Goal: Task Accomplishment & Management: Manage account settings

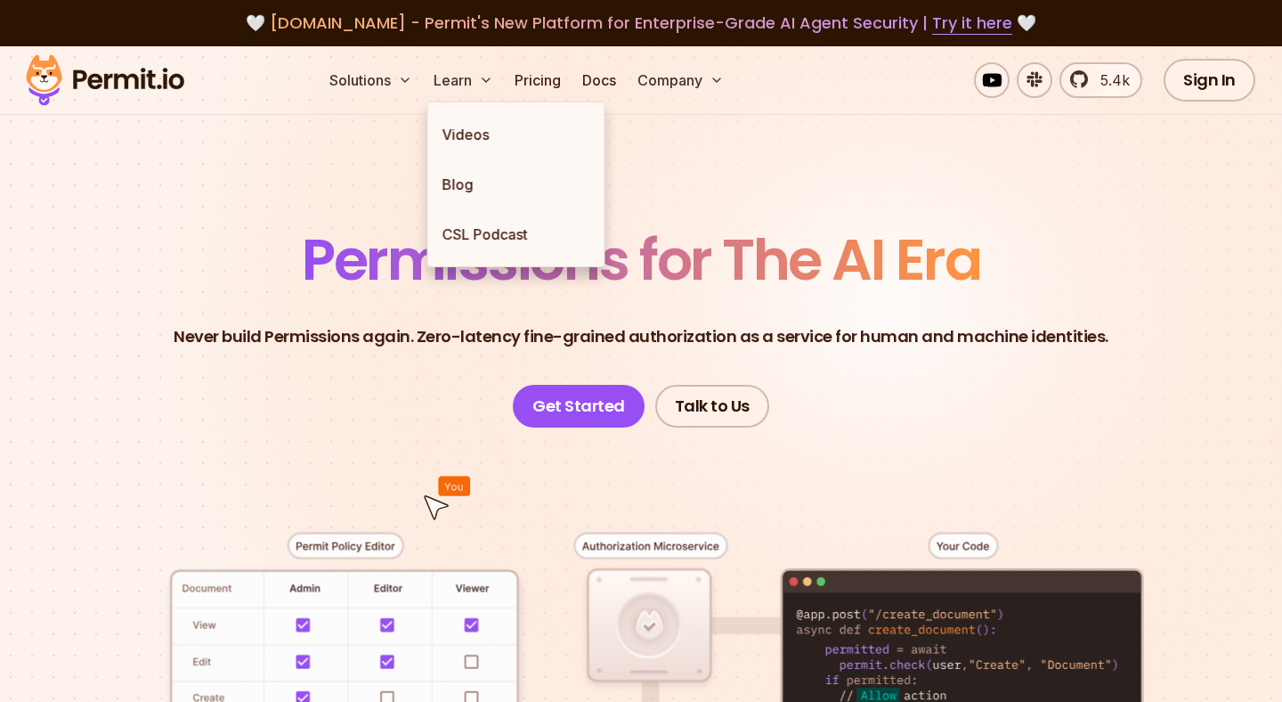
click at [545, 77] on link "Pricing" at bounding box center [538, 80] width 61 height 36
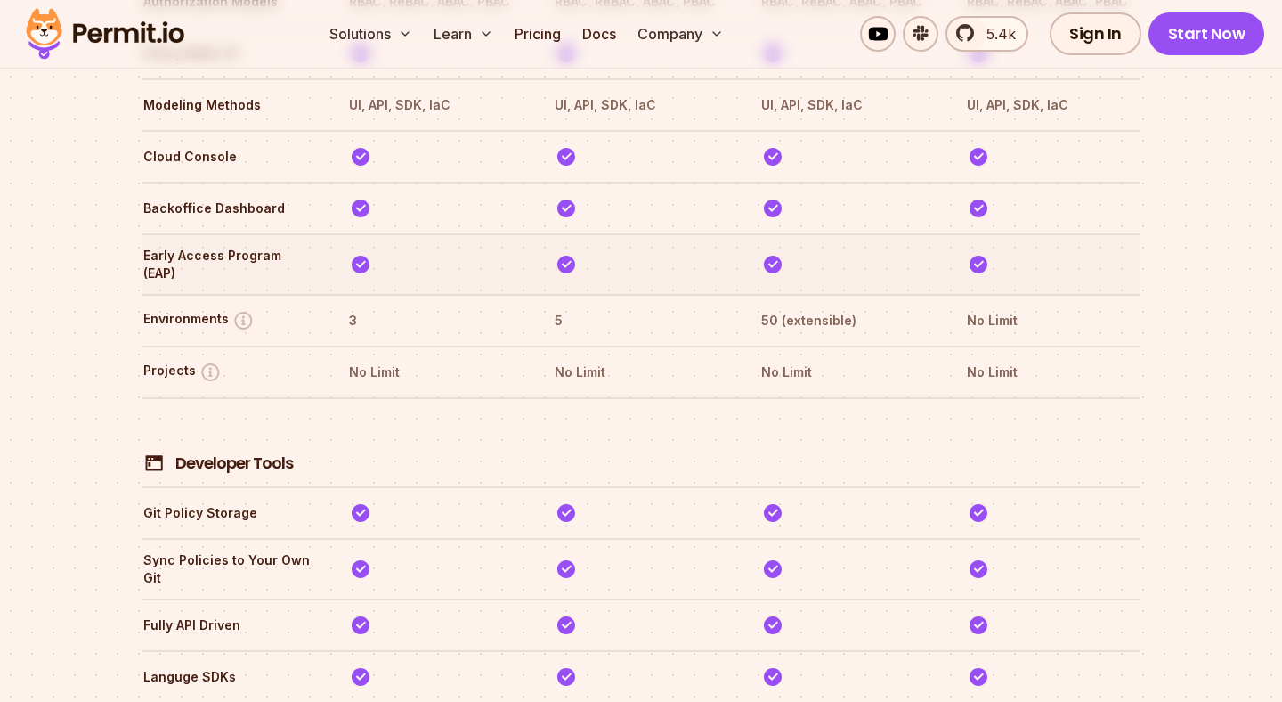
scroll to position [3014, 0]
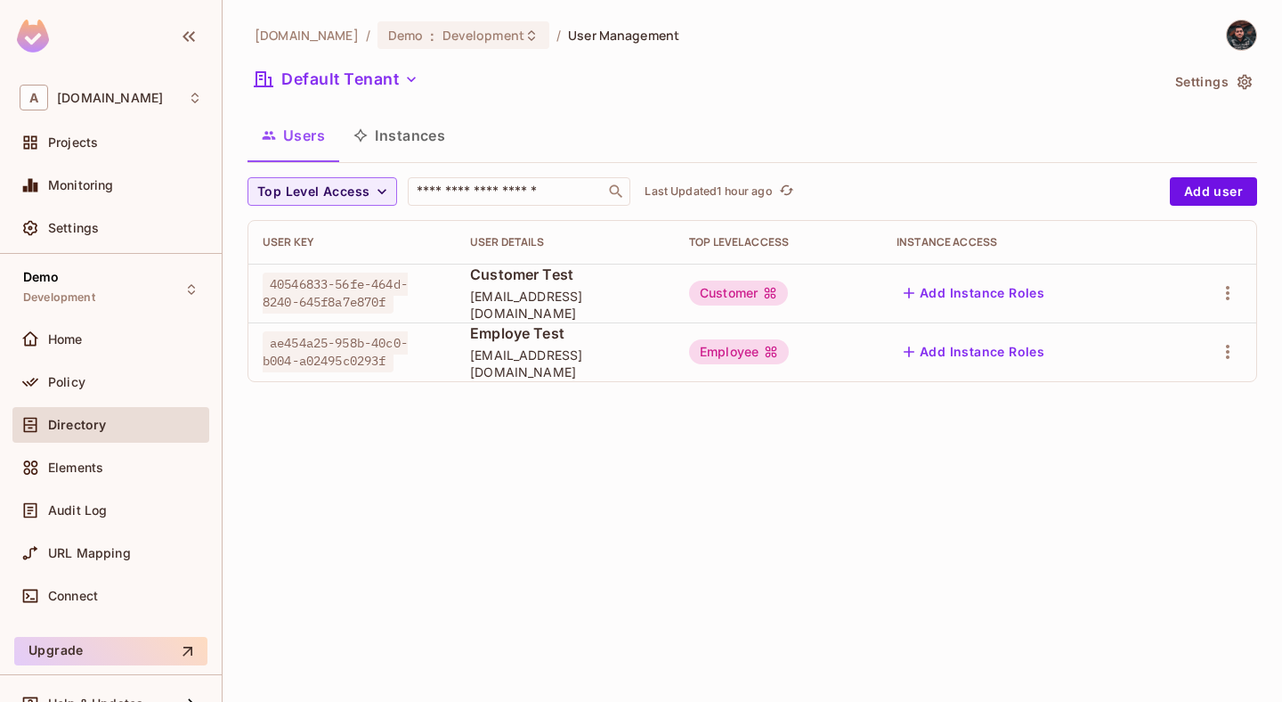
click at [666, 566] on div "abclojistik.com / Demo : Development / User Management Default Tenant Settings …" at bounding box center [753, 351] width 1060 height 702
click at [1193, 188] on button "Add user" at bounding box center [1213, 191] width 87 height 28
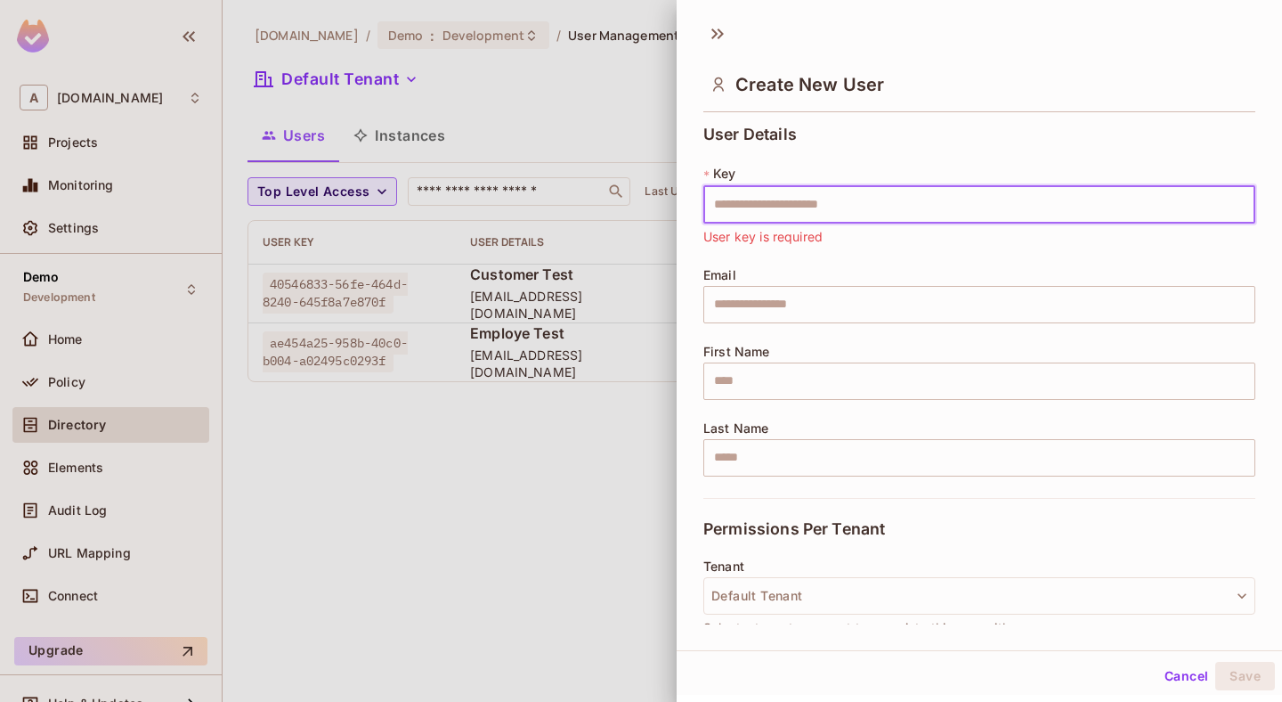
click at [783, 204] on input "text" at bounding box center [980, 204] width 552 height 37
paste input "**********"
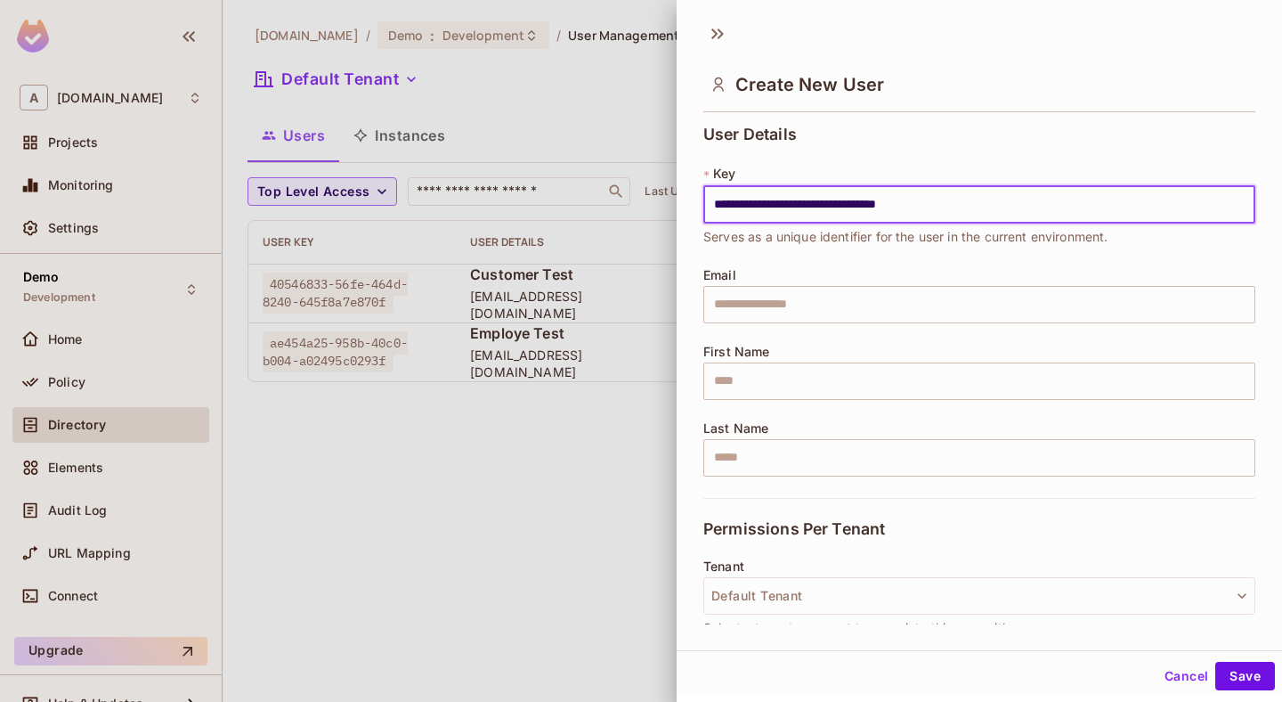
type input "**********"
click at [782, 295] on input "text" at bounding box center [980, 304] width 552 height 37
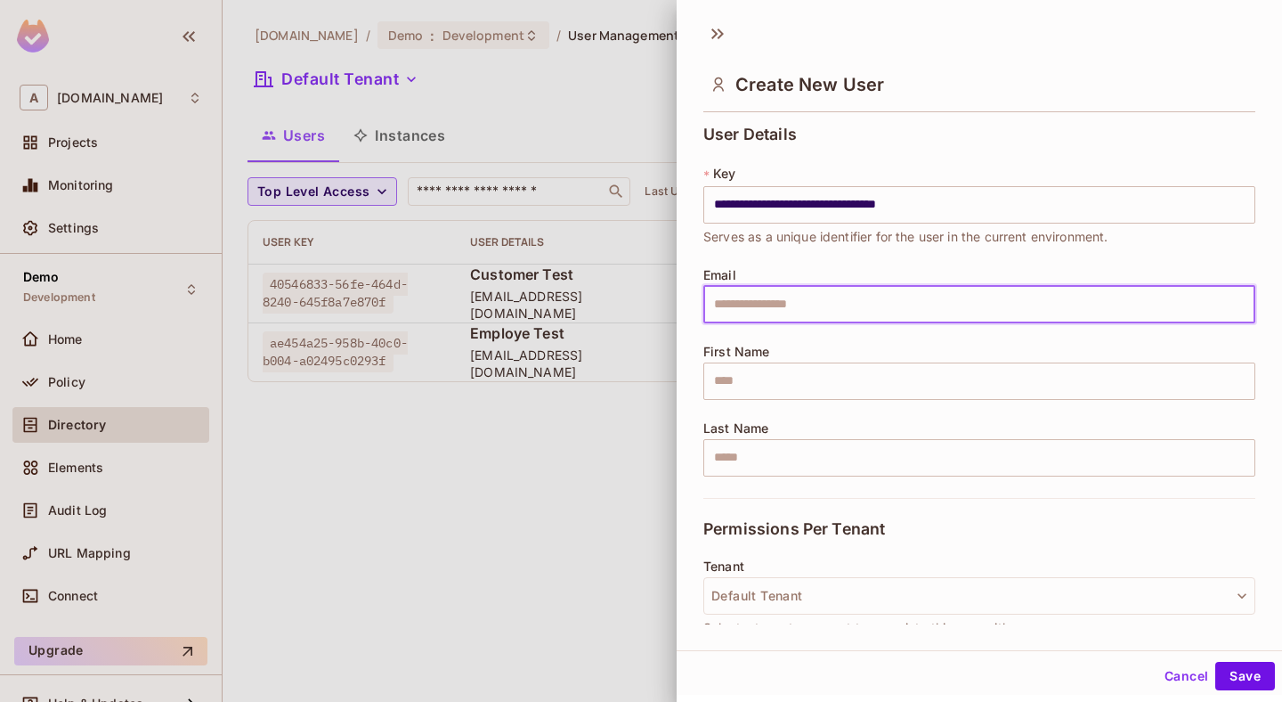
paste input "*********"
type input "*********"
click at [727, 396] on input "text" at bounding box center [980, 380] width 552 height 37
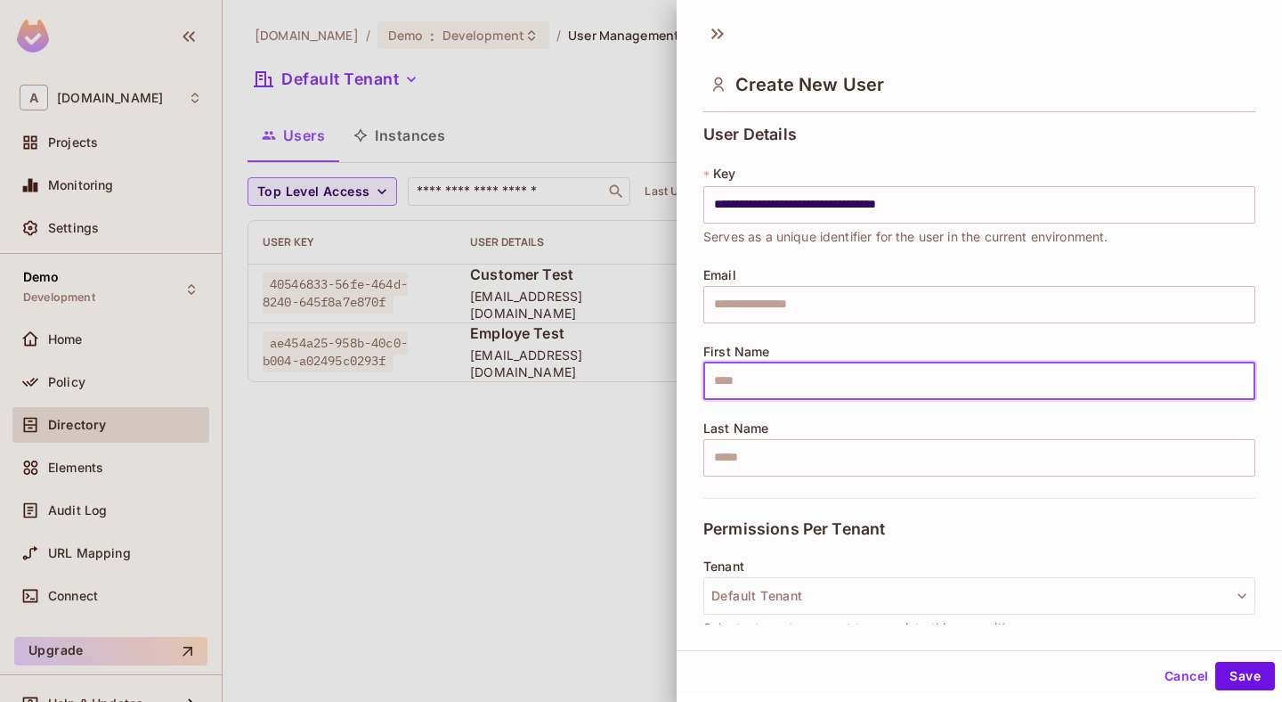
paste input "*********"
type input "*********"
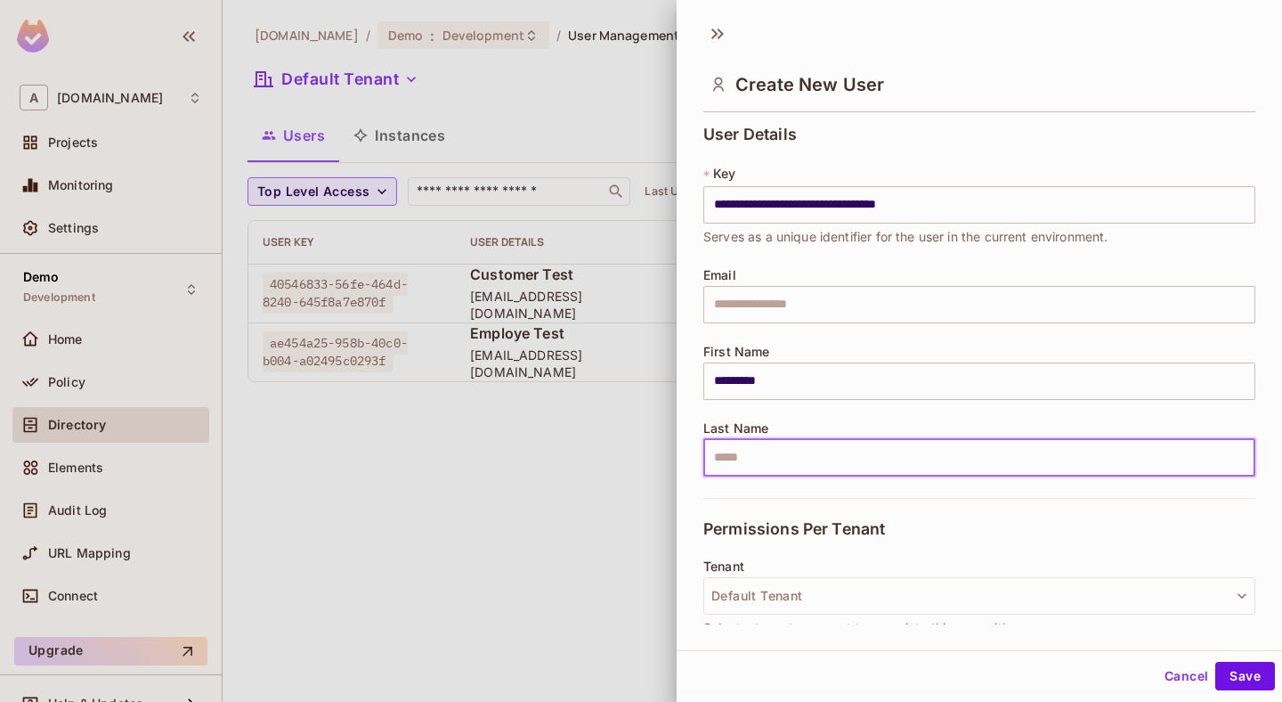
click at [736, 462] on input "text" at bounding box center [980, 457] width 552 height 37
paste input "****"
type input "****"
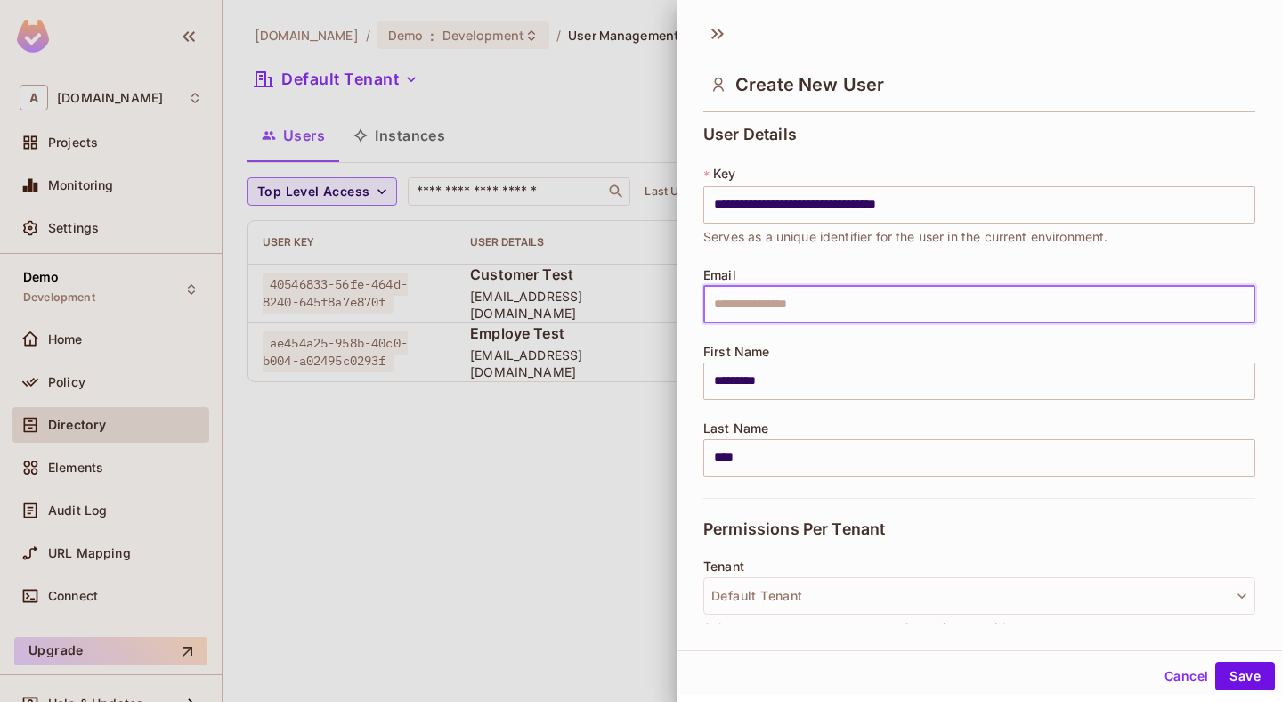
click at [794, 311] on input "text" at bounding box center [980, 304] width 552 height 37
paste input "**********"
type input "**********"
click at [756, 268] on div "**********" at bounding box center [980, 295] width 552 height 55
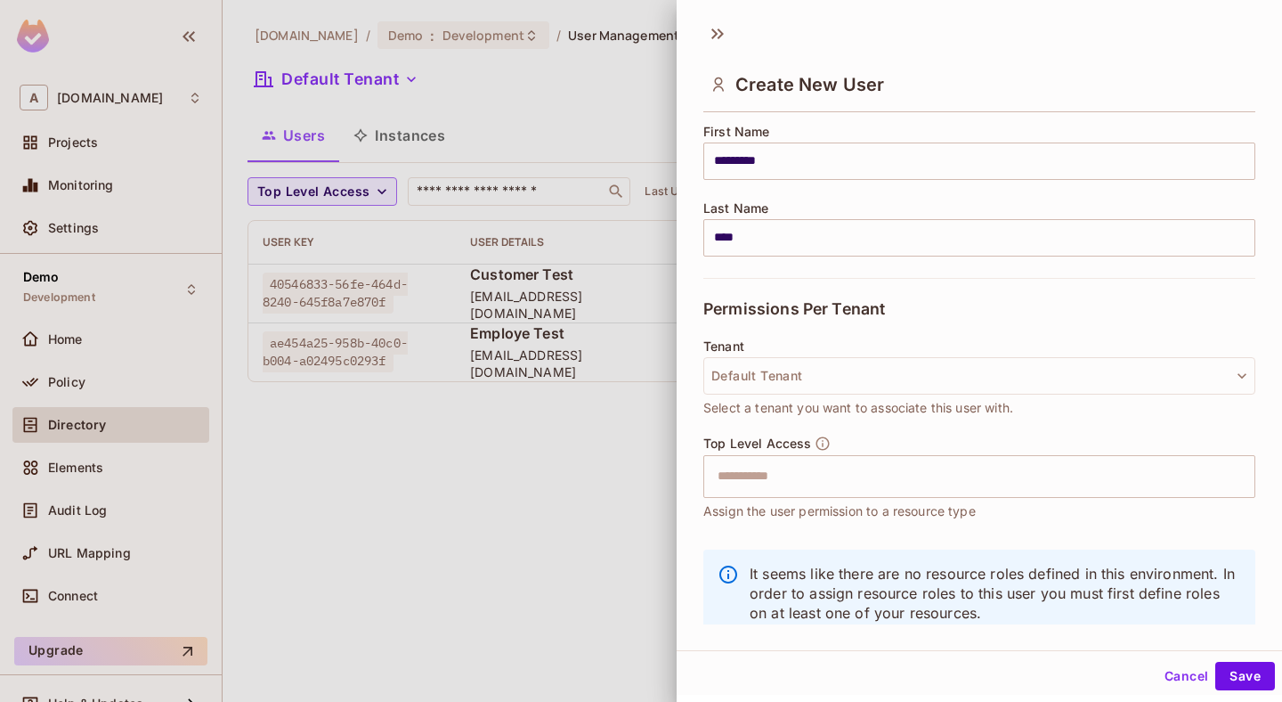
scroll to position [261, 0]
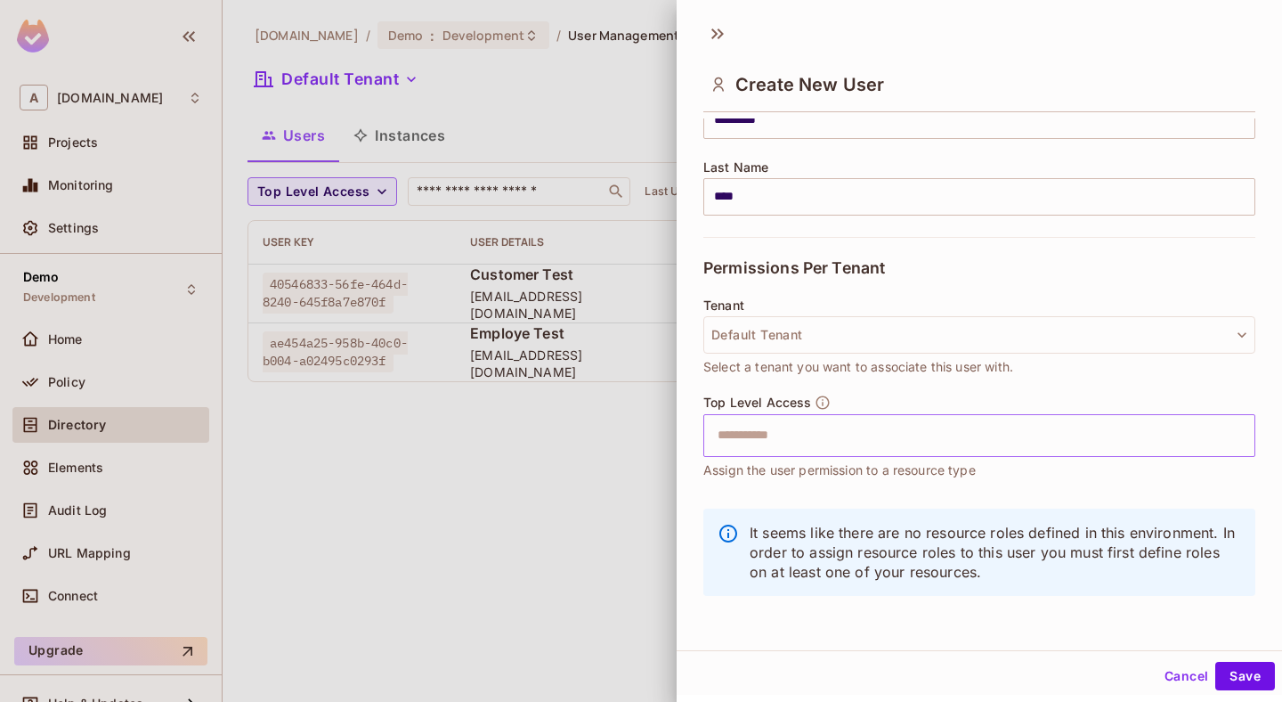
click at [793, 442] on input "text" at bounding box center [964, 436] width 514 height 36
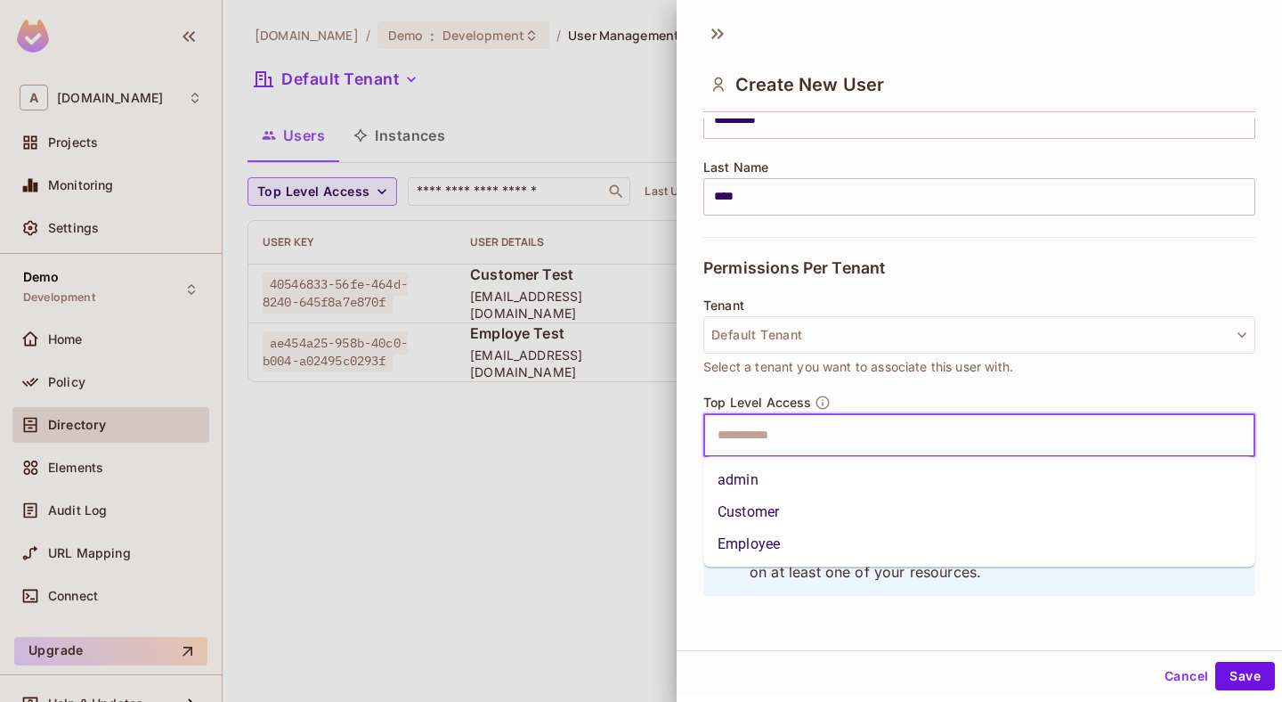
click at [785, 533] on li "Employee" at bounding box center [980, 544] width 552 height 32
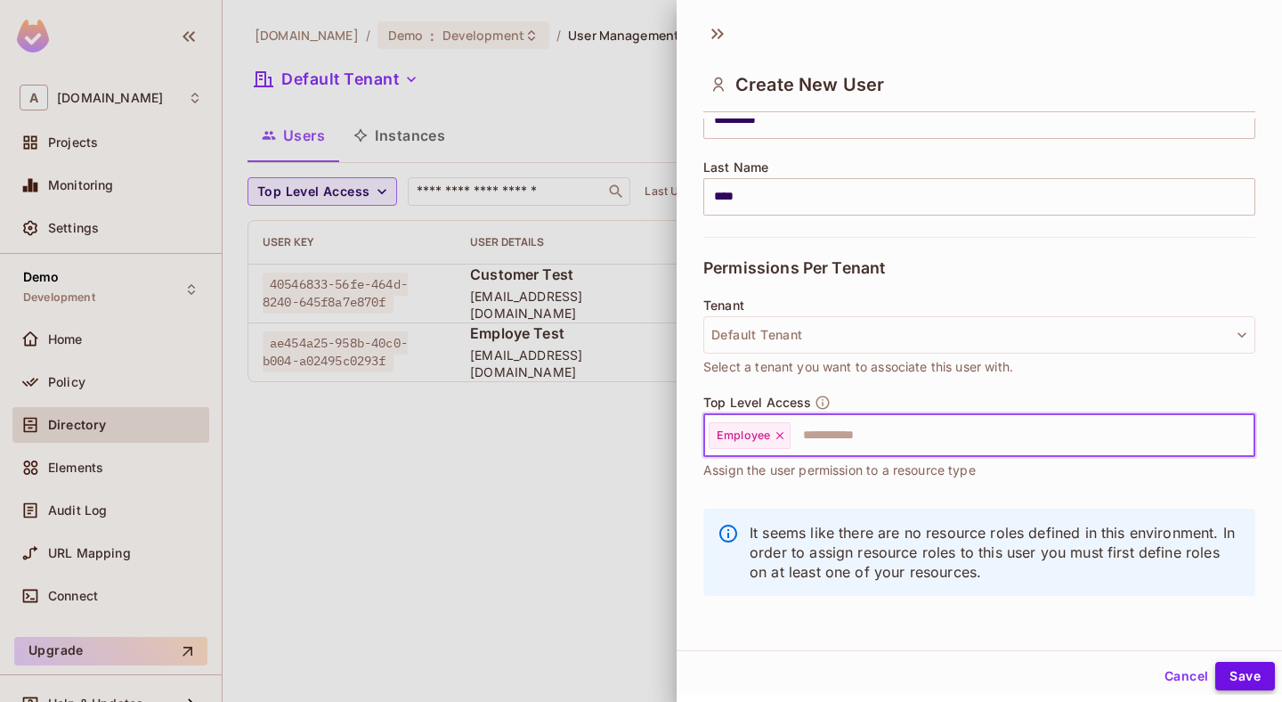
click at [1246, 668] on button "Save" at bounding box center [1246, 676] width 60 height 28
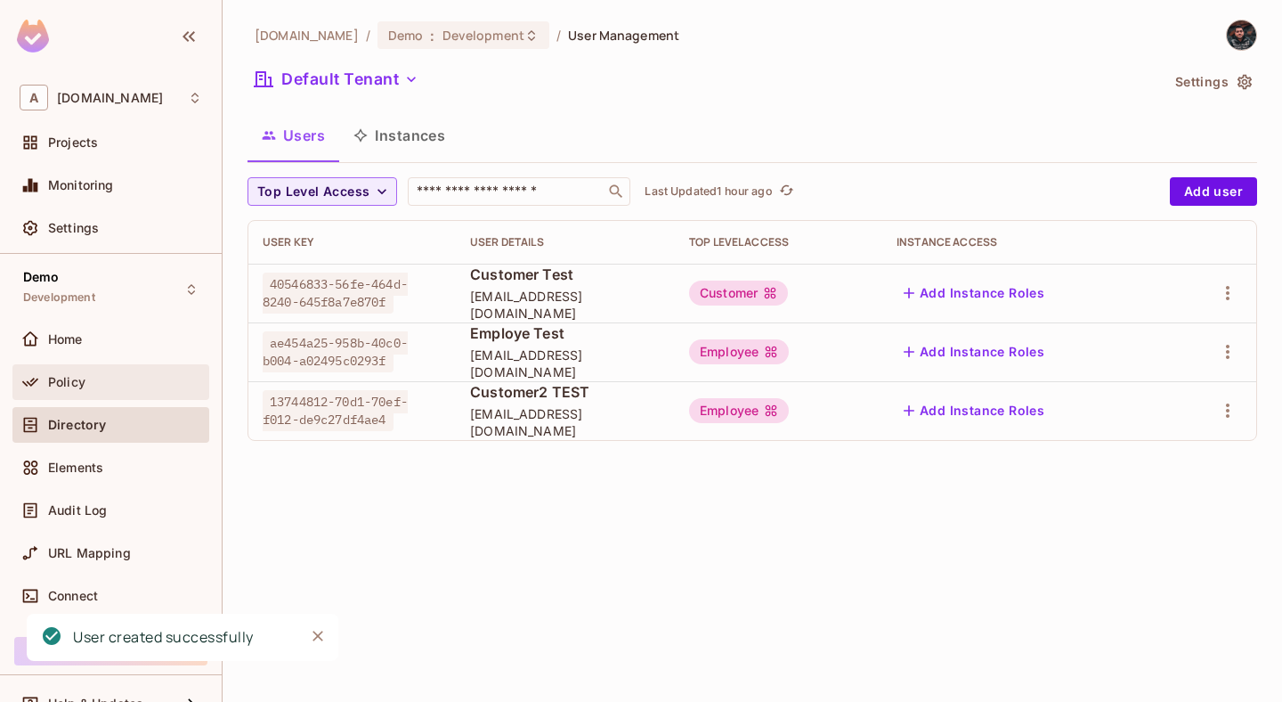
click at [109, 367] on div "Policy" at bounding box center [110, 382] width 197 height 36
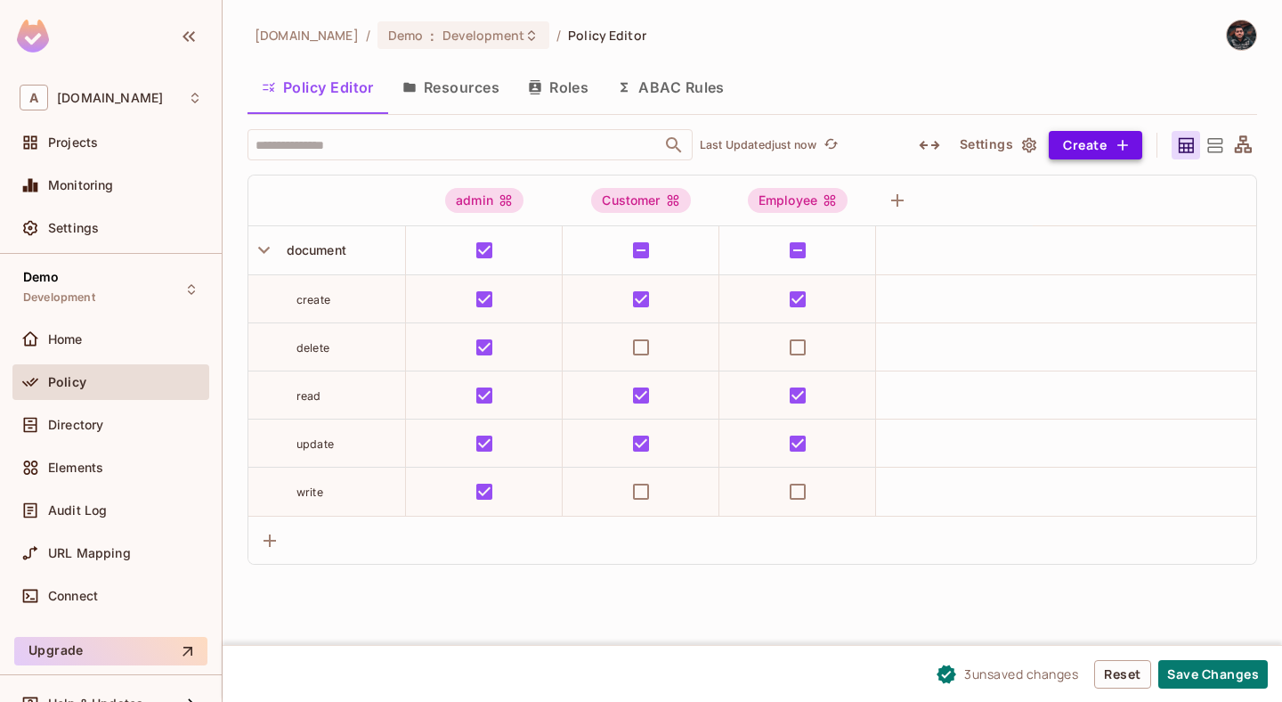
click at [1091, 134] on button "Create" at bounding box center [1096, 145] width 94 height 28
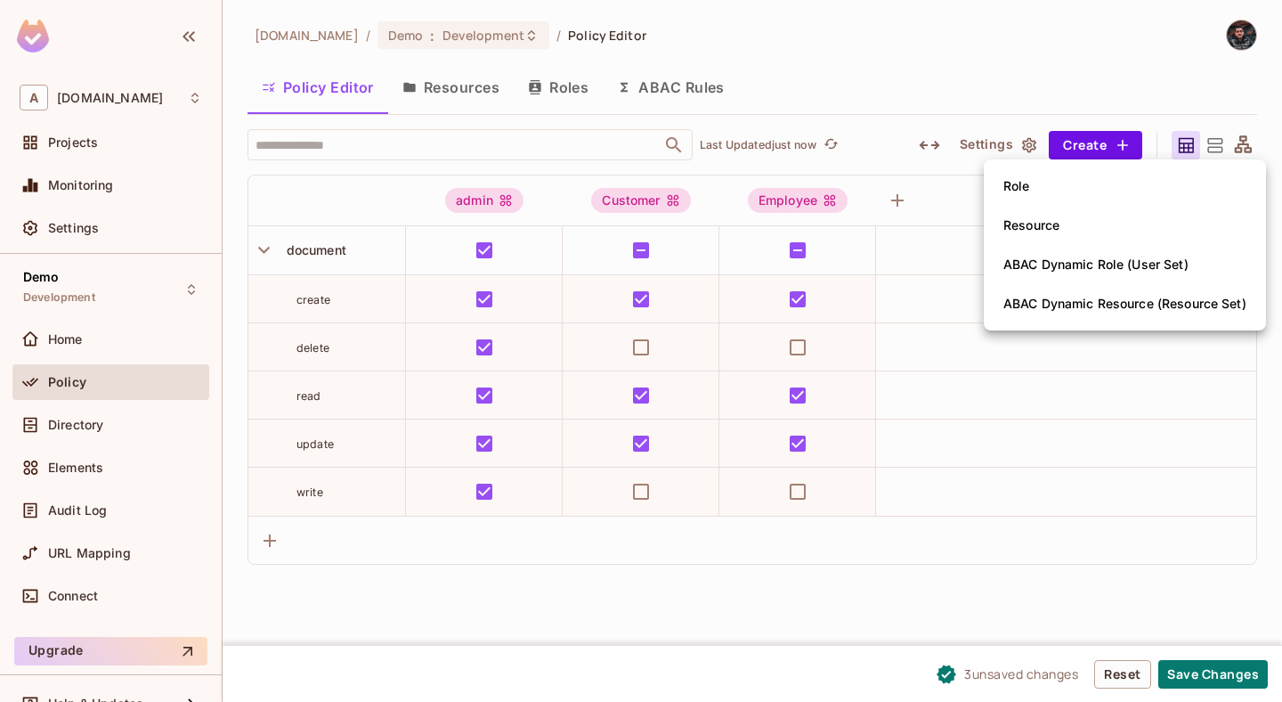
click at [994, 37] on div at bounding box center [641, 351] width 1282 height 702
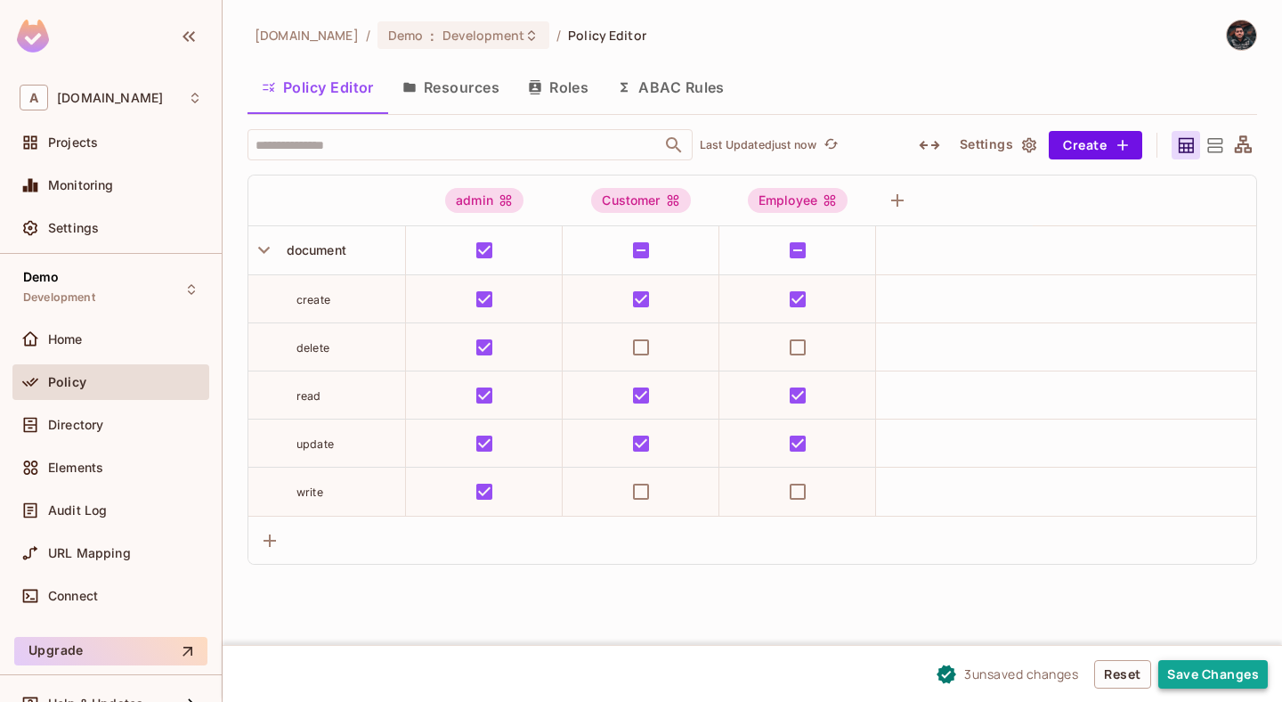
click at [1220, 671] on button "Save Changes" at bounding box center [1214, 674] width 110 height 28
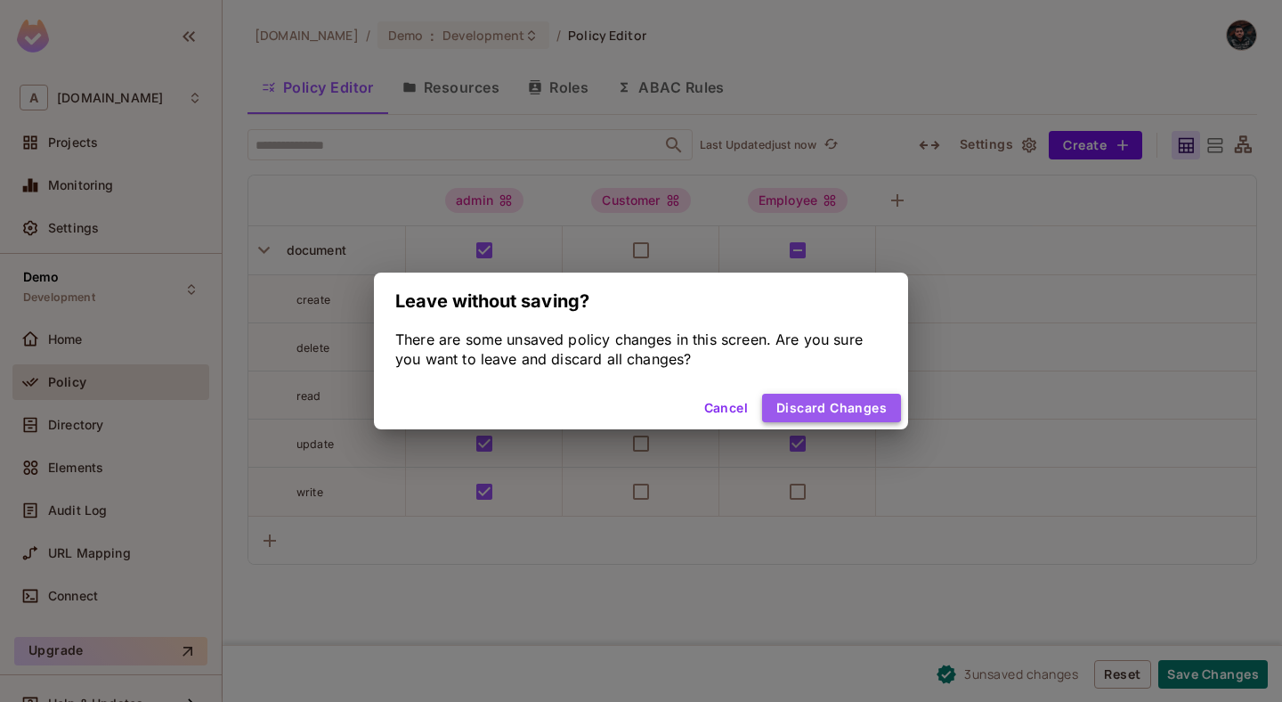
click at [831, 407] on button "Discard Changes" at bounding box center [831, 408] width 139 height 28
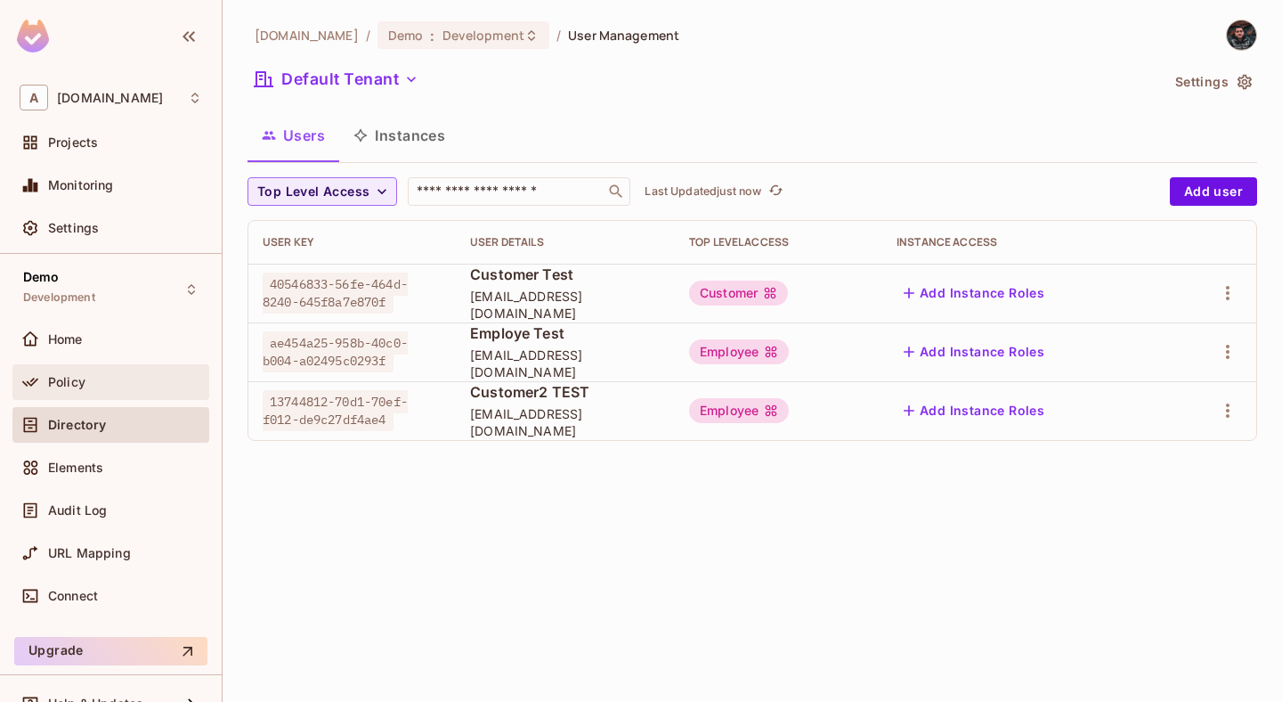
click at [115, 392] on div "Policy" at bounding box center [110, 382] width 197 height 36
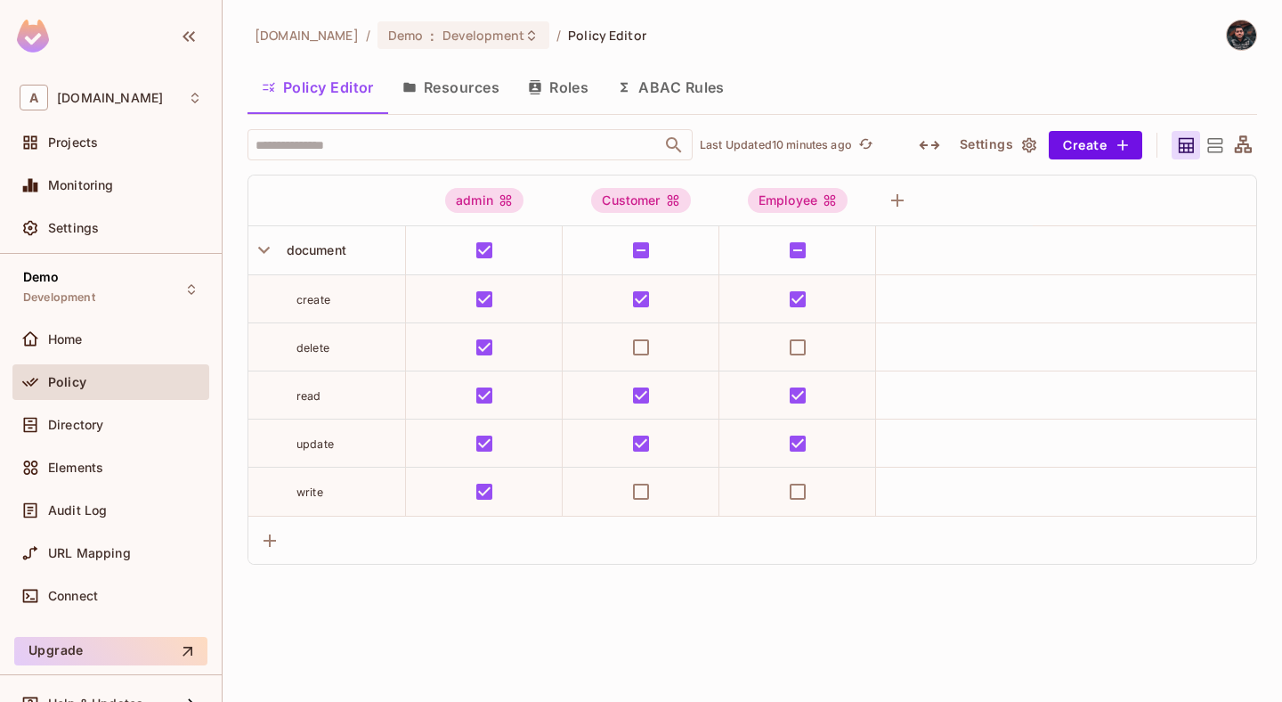
click at [428, 91] on button "Resources" at bounding box center [451, 87] width 126 height 45
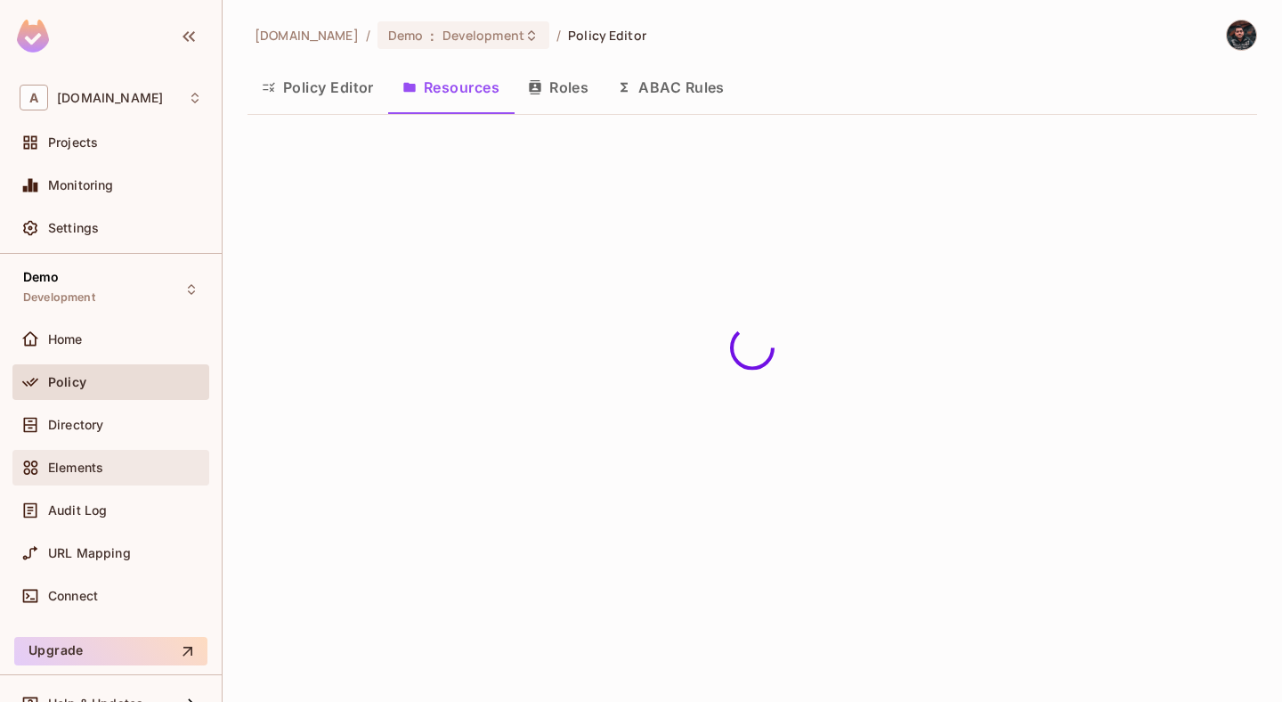
click at [108, 451] on div "Elements" at bounding box center [110, 468] width 197 height 36
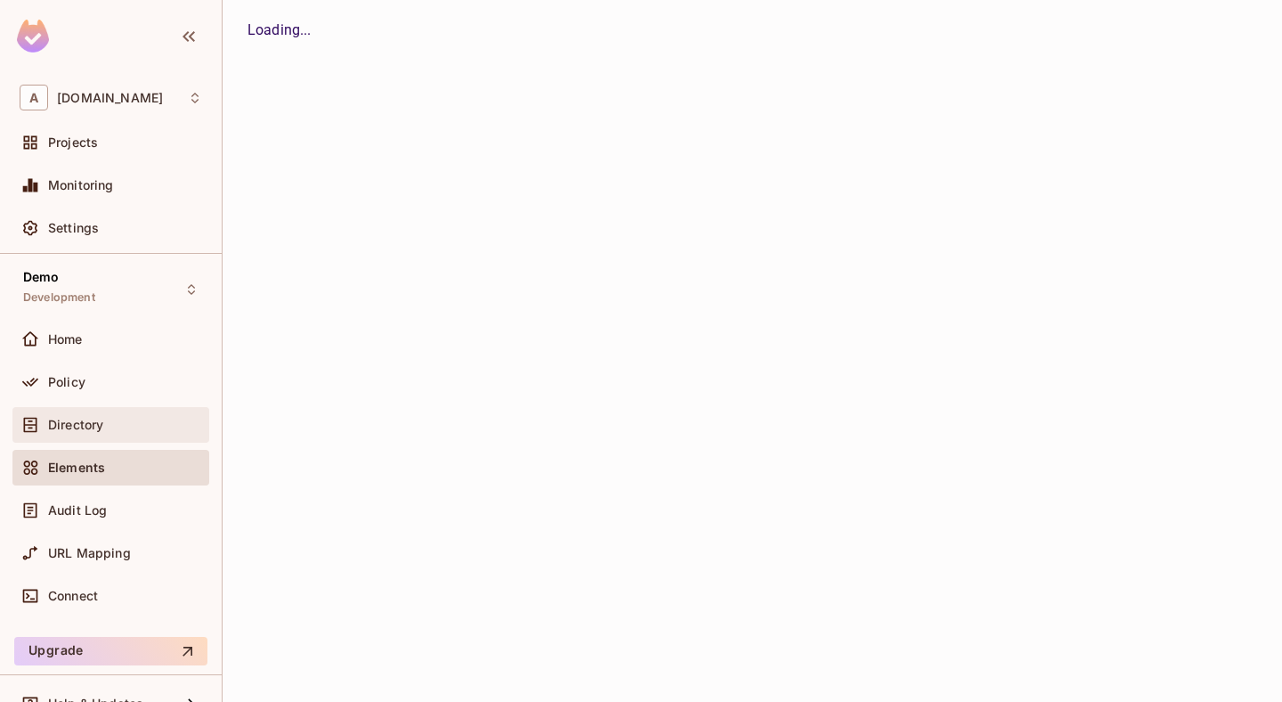
click at [108, 419] on div "Directory" at bounding box center [125, 425] width 154 height 14
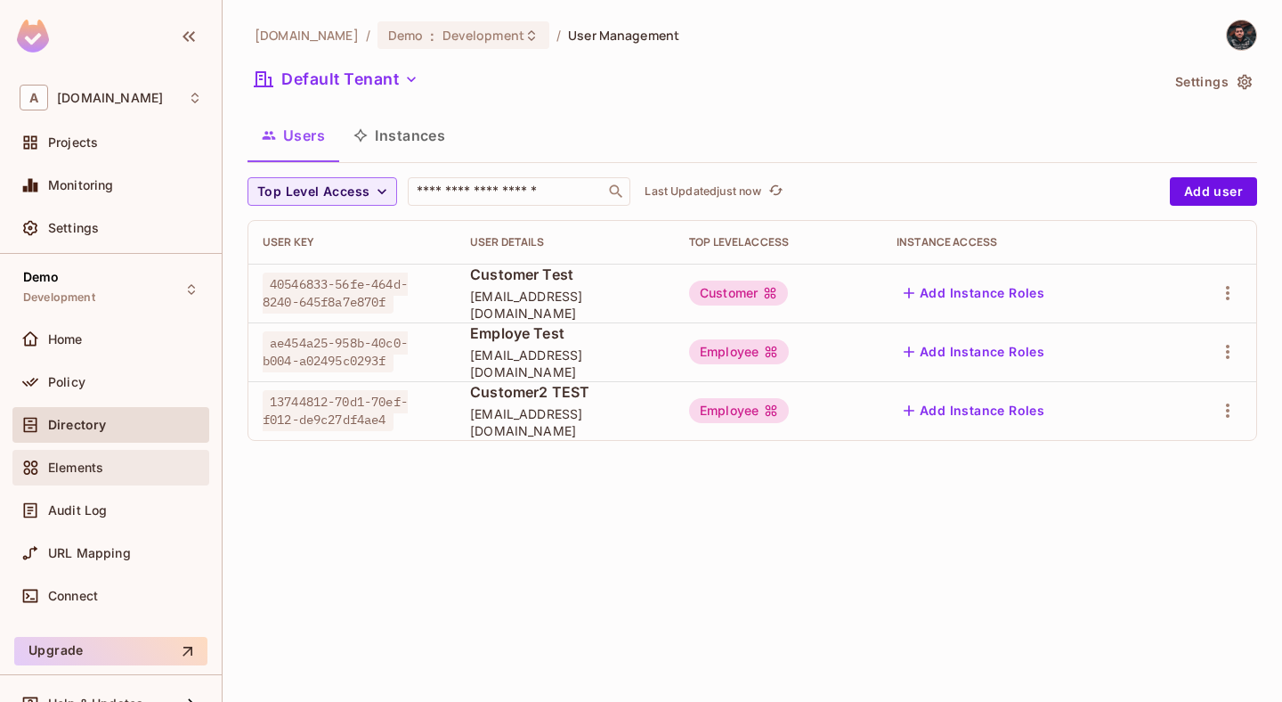
click at [110, 469] on div "Elements" at bounding box center [125, 467] width 154 height 14
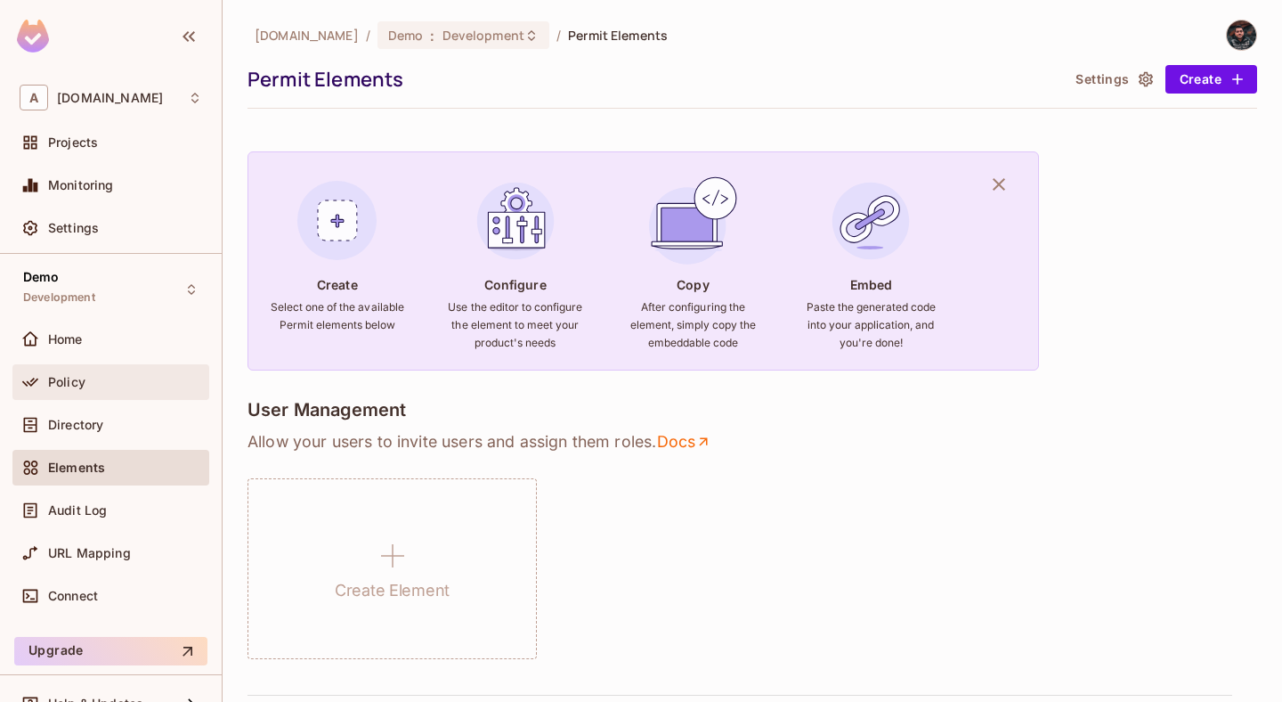
click at [103, 388] on div "Policy" at bounding box center [111, 381] width 183 height 21
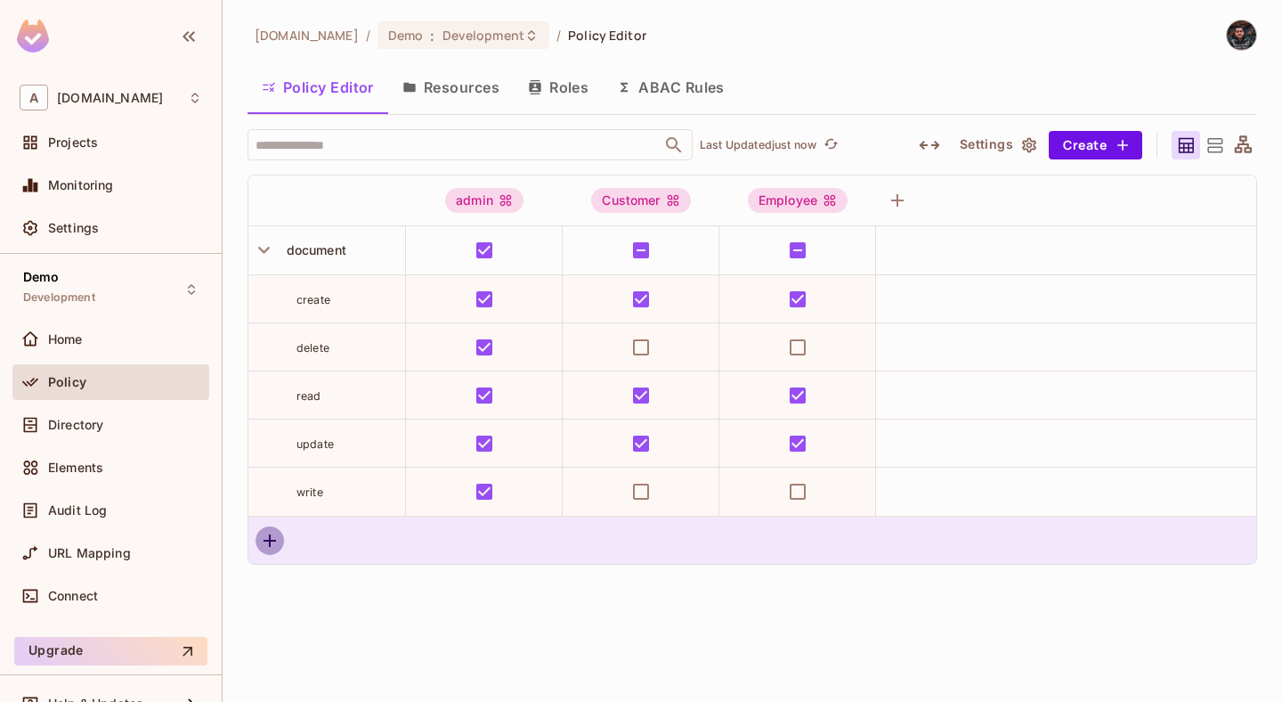
click at [270, 545] on icon "button" at bounding box center [270, 540] width 12 height 12
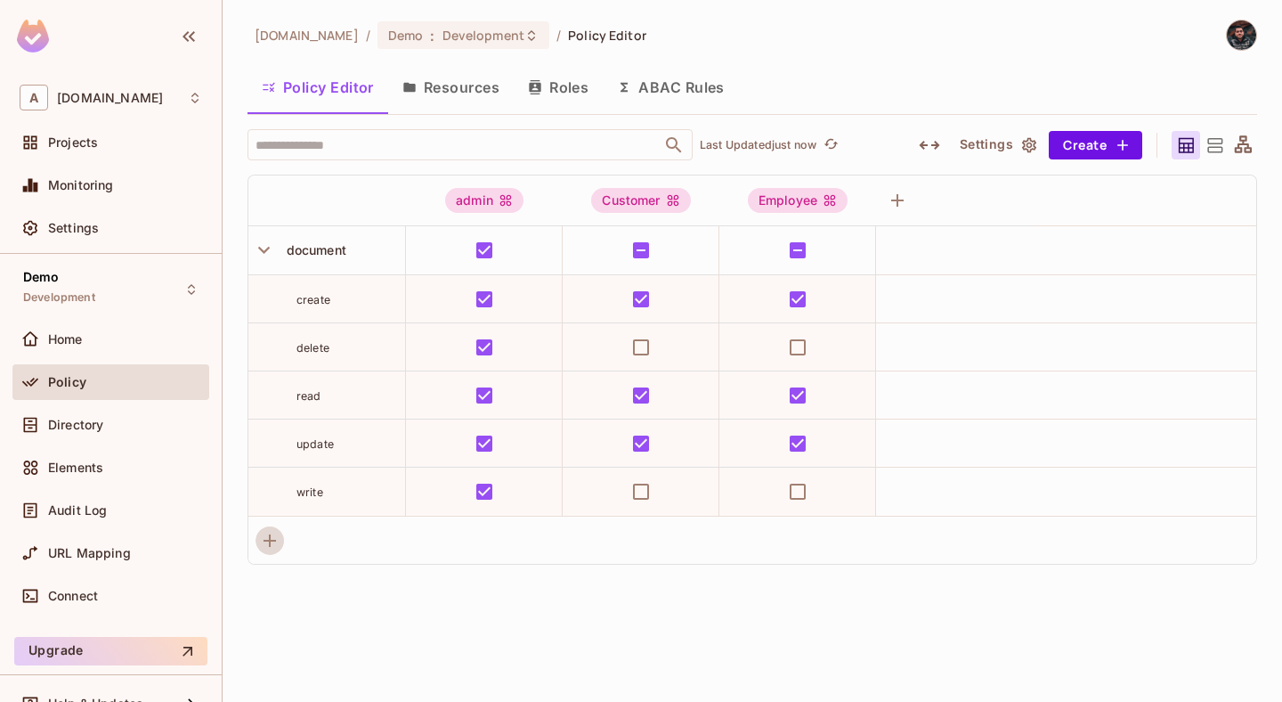
click at [469, 76] on button "Resources" at bounding box center [451, 87] width 126 height 45
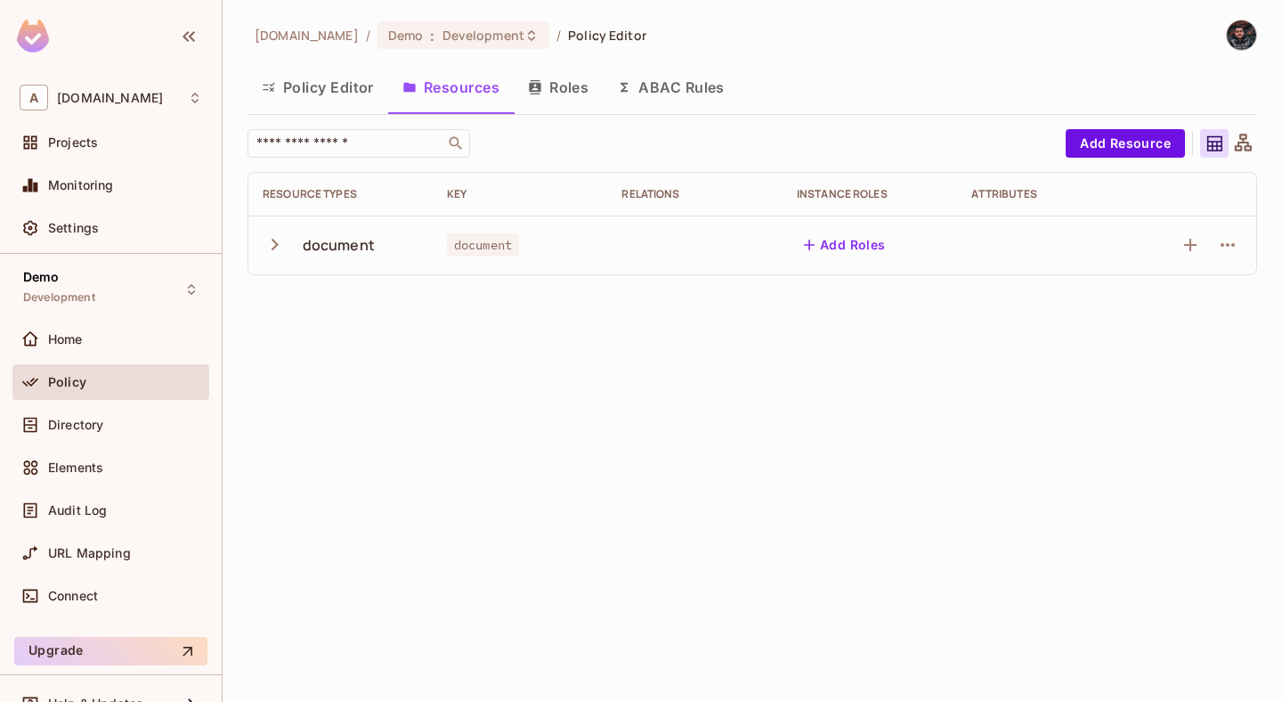
click at [562, 78] on button "Roles" at bounding box center [558, 87] width 89 height 45
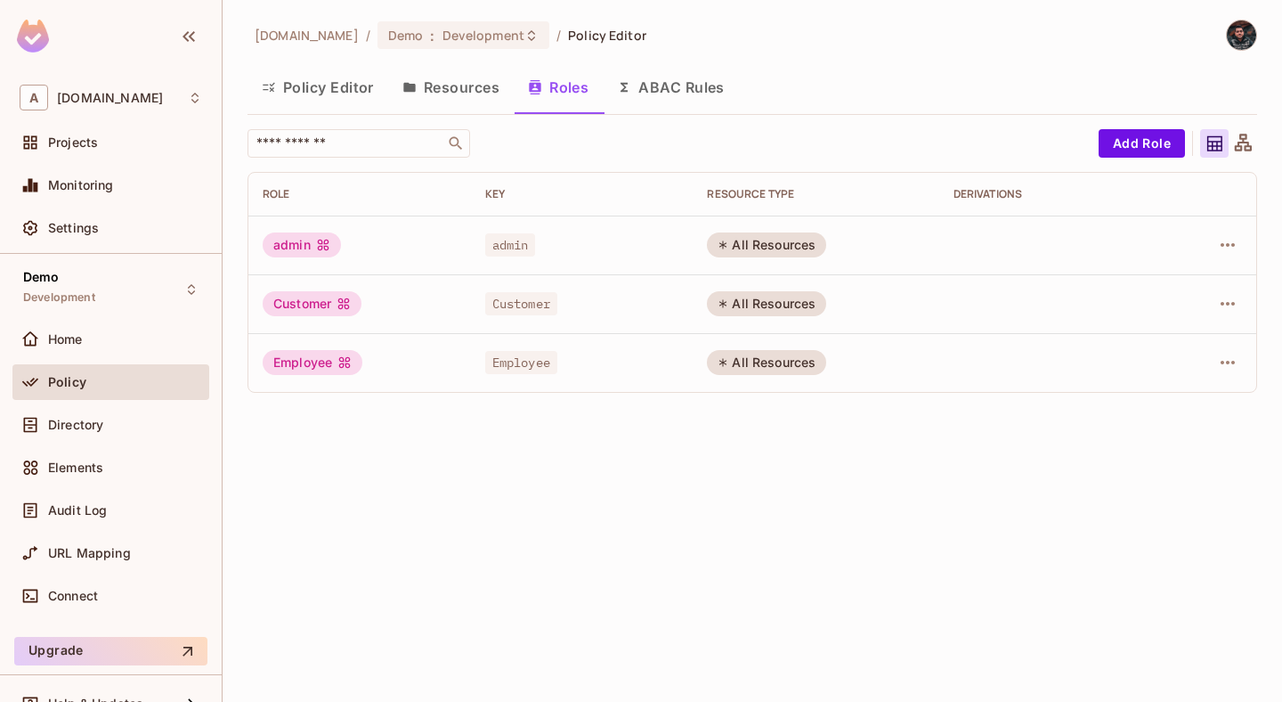
click at [312, 81] on button "Policy Editor" at bounding box center [318, 87] width 141 height 45
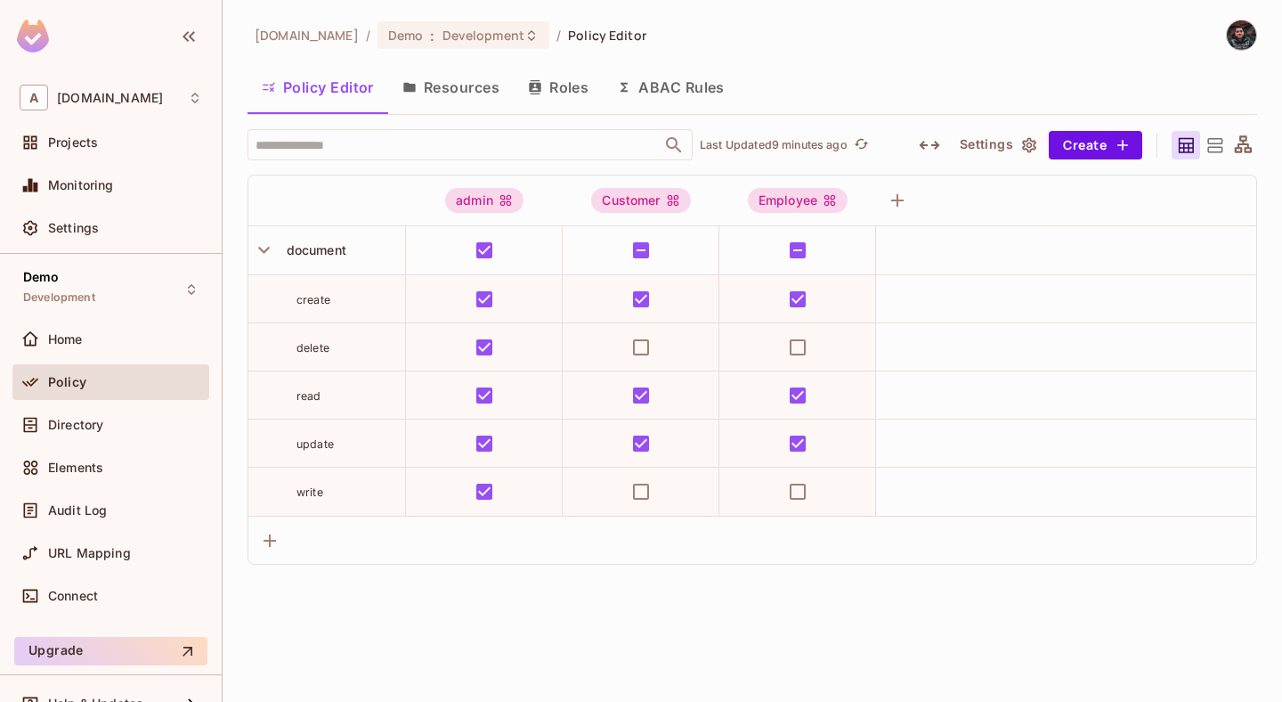
click at [558, 76] on button "Roles" at bounding box center [558, 87] width 89 height 45
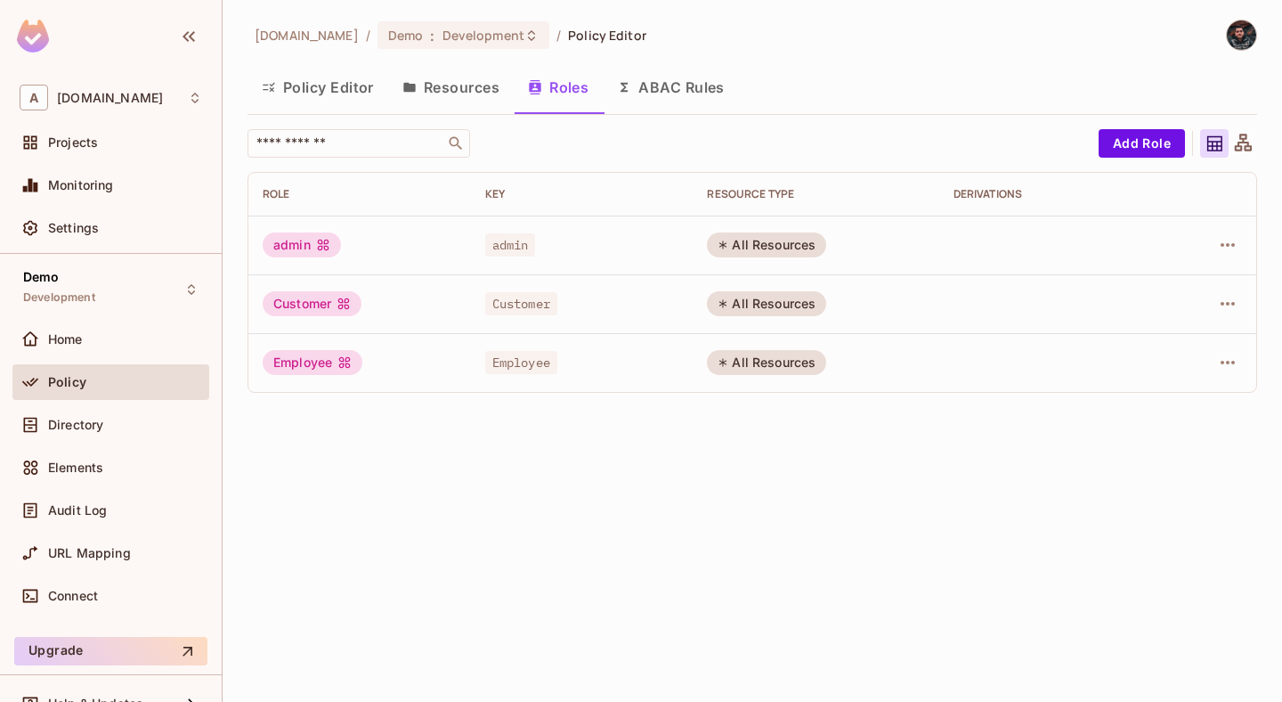
click at [700, 81] on button "ABAC Rules" at bounding box center [671, 87] width 136 height 45
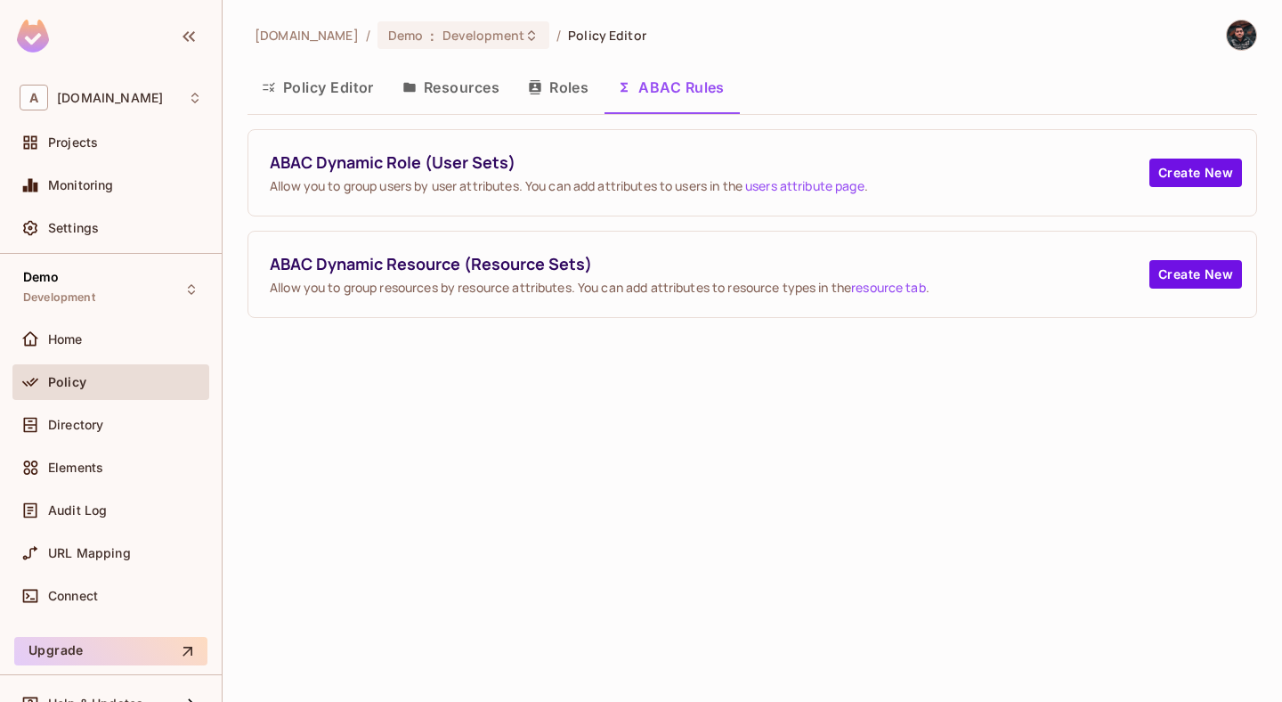
click at [574, 86] on button "Roles" at bounding box center [558, 87] width 89 height 45
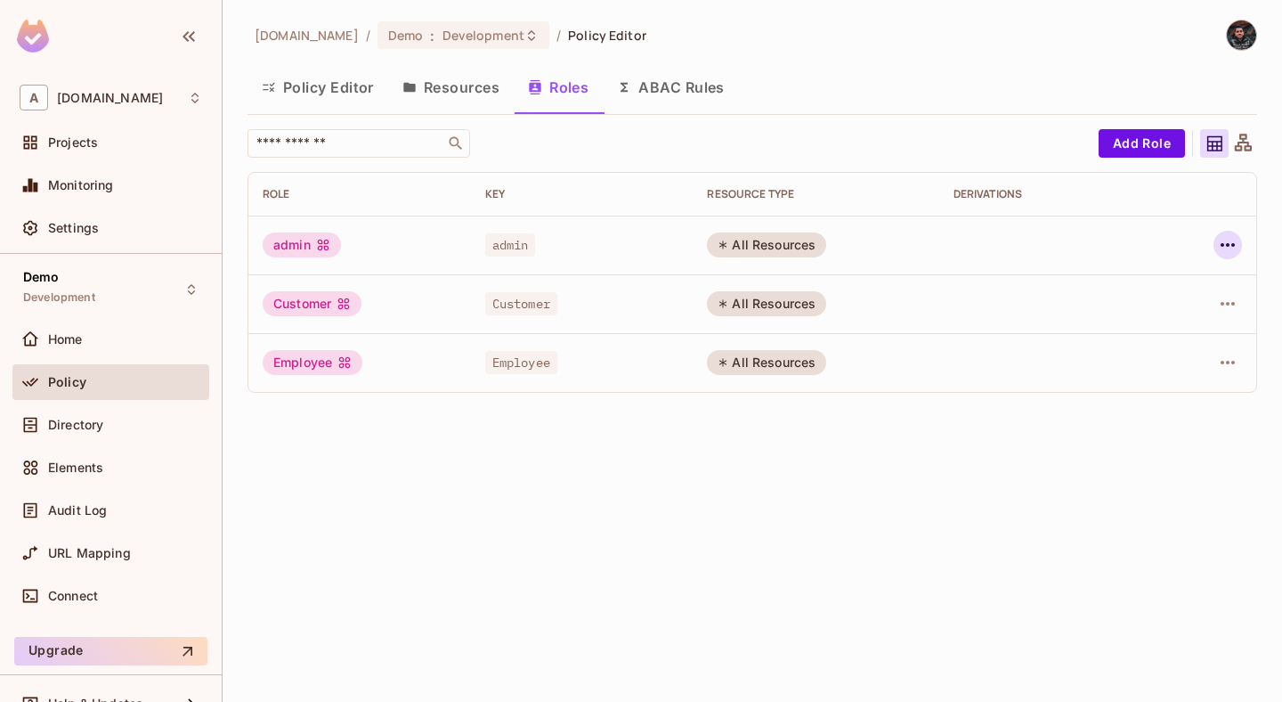
click at [1229, 247] on icon "button" at bounding box center [1227, 244] width 21 height 21
click at [122, 186] on div at bounding box center [641, 351] width 1282 height 702
click at [76, 186] on span "Monitoring" at bounding box center [81, 185] width 66 height 14
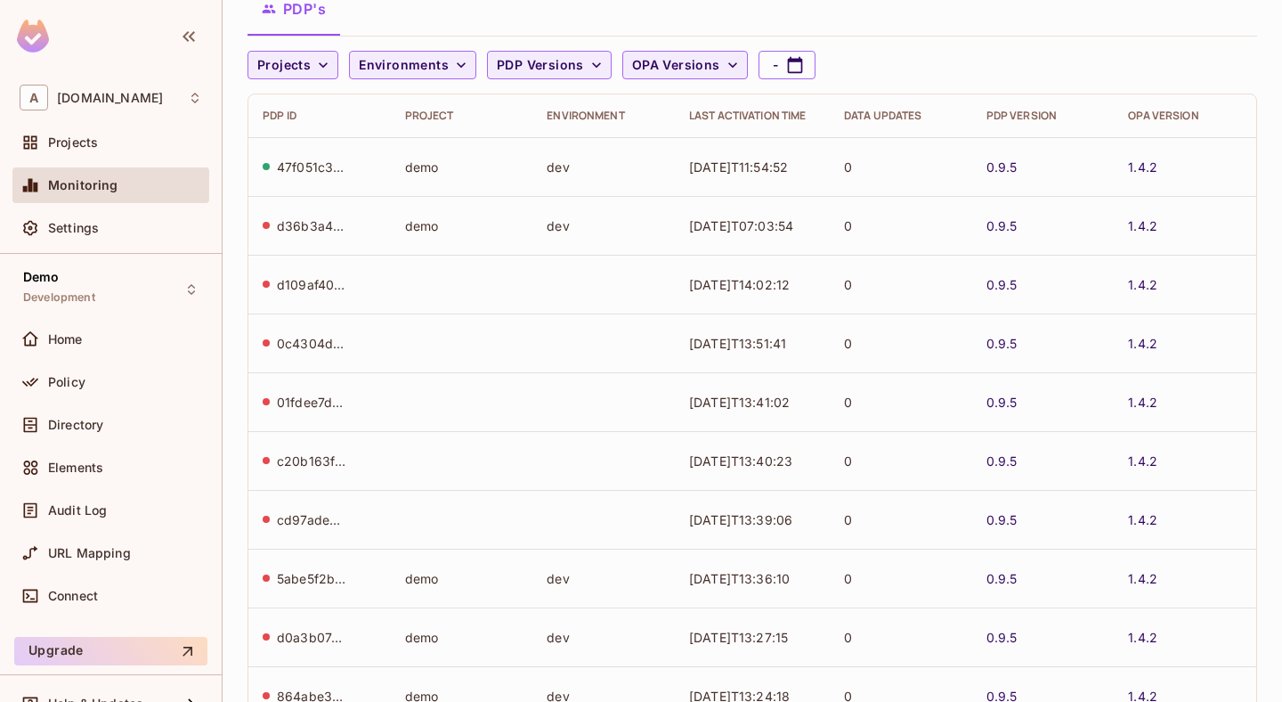
scroll to position [77, 0]
click at [320, 178] on td "47f051c3-ba00-4aeb-a9de-606fd1bdfae7" at bounding box center [319, 168] width 142 height 59
click at [311, 164] on div "47f051c3-ba00-4aeb-a9de-606fd1bdfae7" at bounding box center [312, 168] width 71 height 17
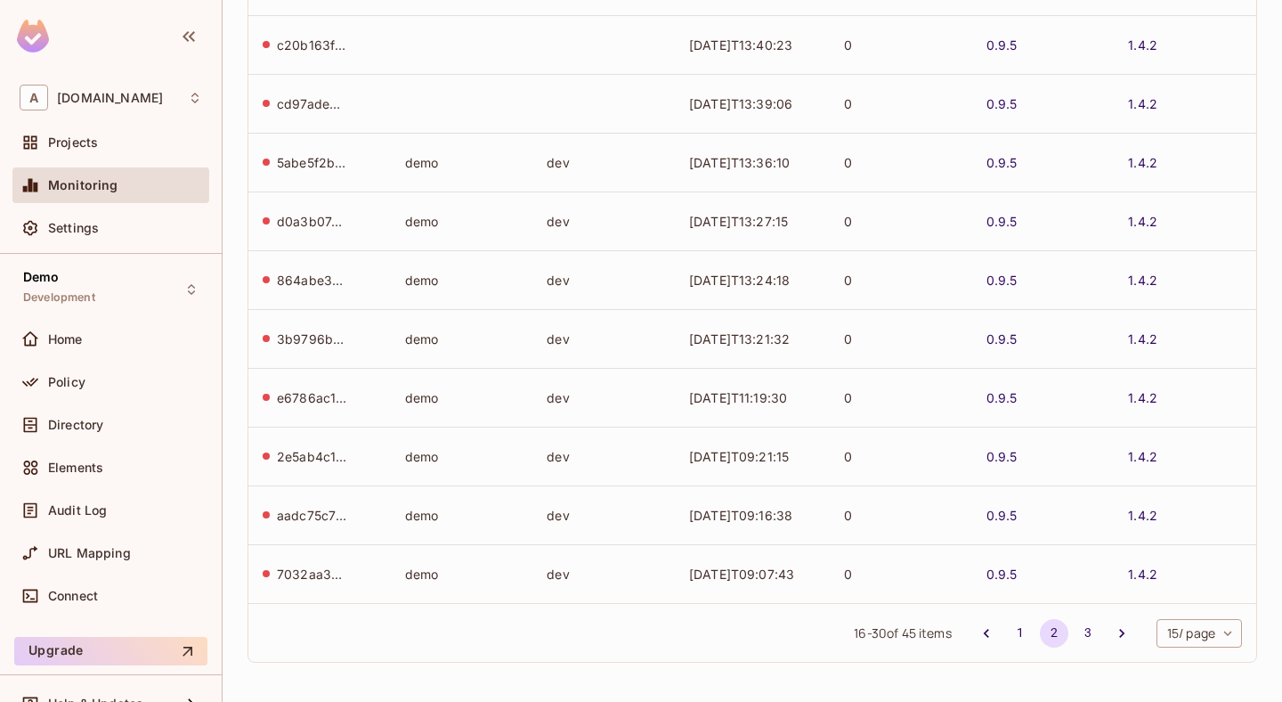
scroll to position [0, 0]
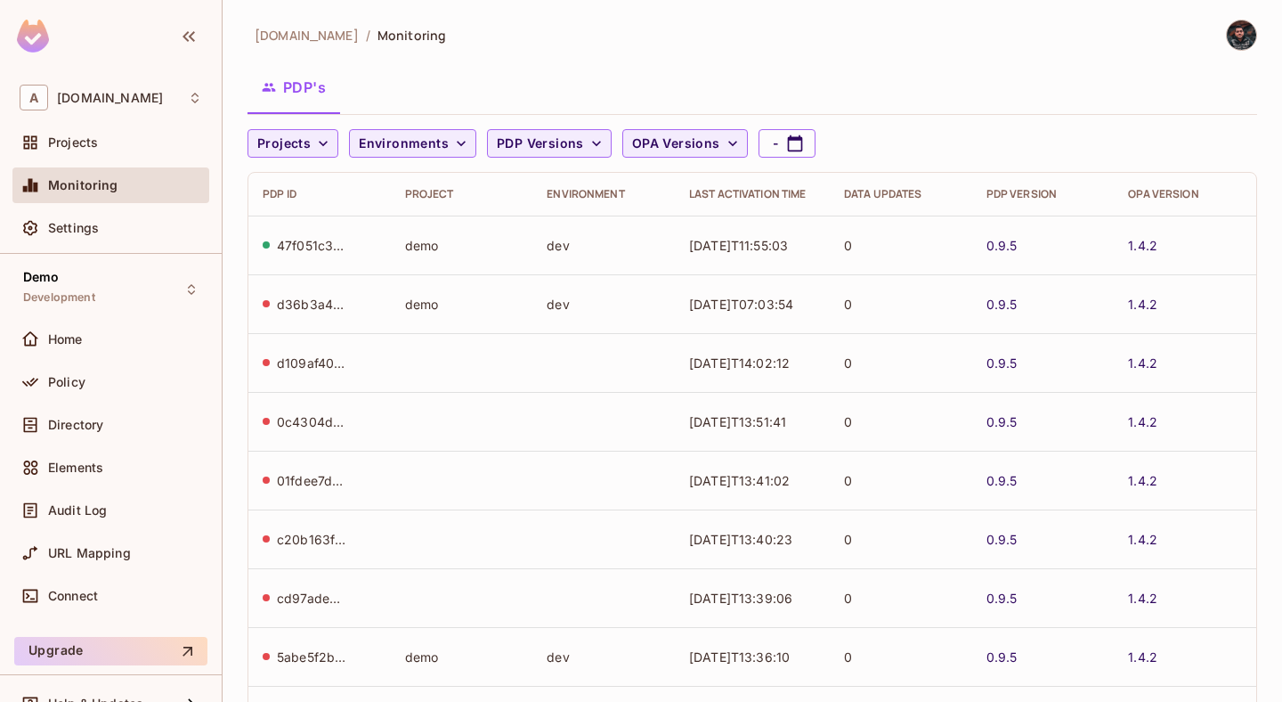
click at [596, 171] on div "Projects Environments PDP Versions OPA Versions - PDP ID Project Environment La…" at bounding box center [753, 643] width 1010 height 1028
click at [76, 401] on div "Policy" at bounding box center [110, 385] width 197 height 43
click at [87, 367] on div "Policy" at bounding box center [110, 382] width 197 height 36
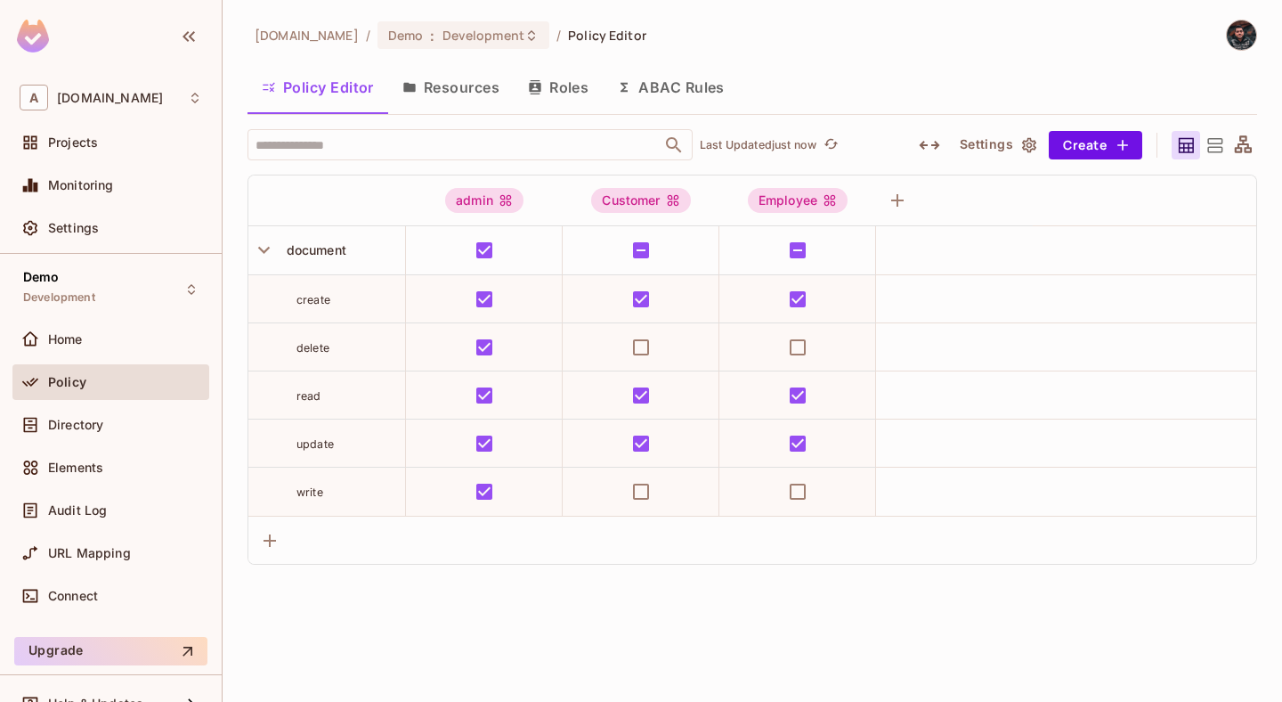
click at [316, 69] on button "Policy Editor" at bounding box center [318, 87] width 141 height 45
click at [487, 39] on span "Development" at bounding box center [484, 35] width 82 height 17
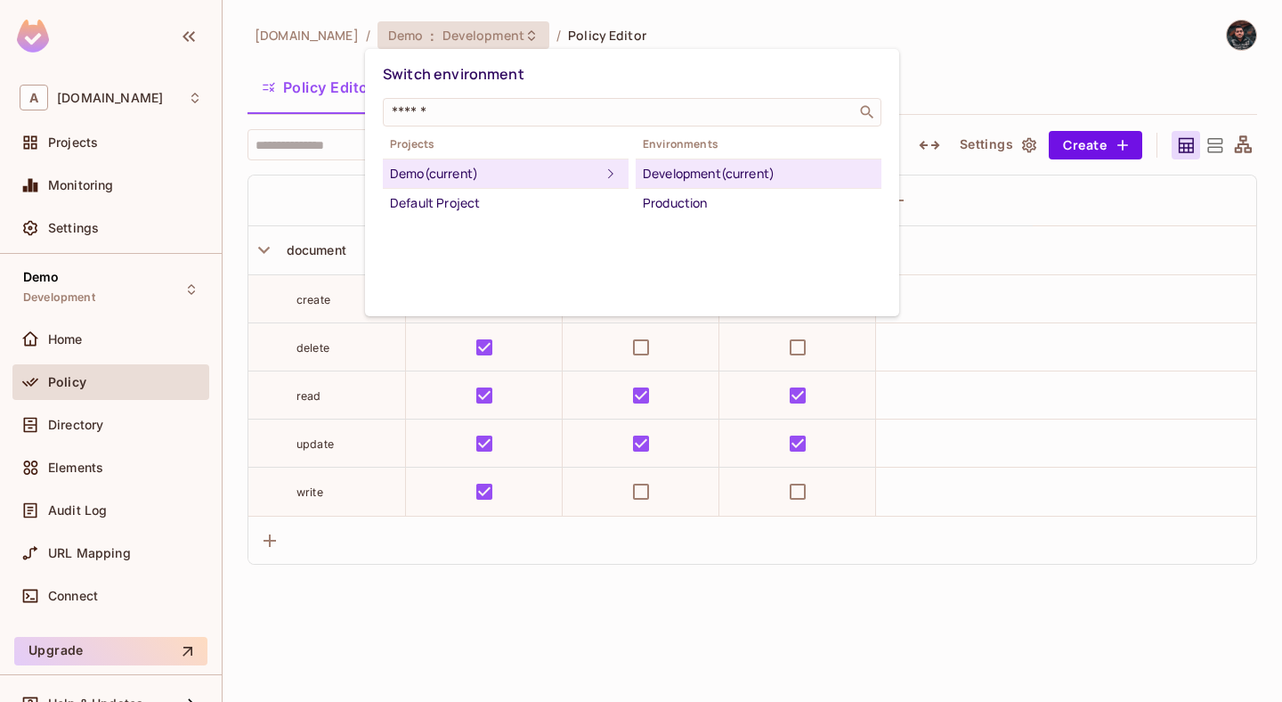
click at [674, 37] on div at bounding box center [641, 351] width 1282 height 702
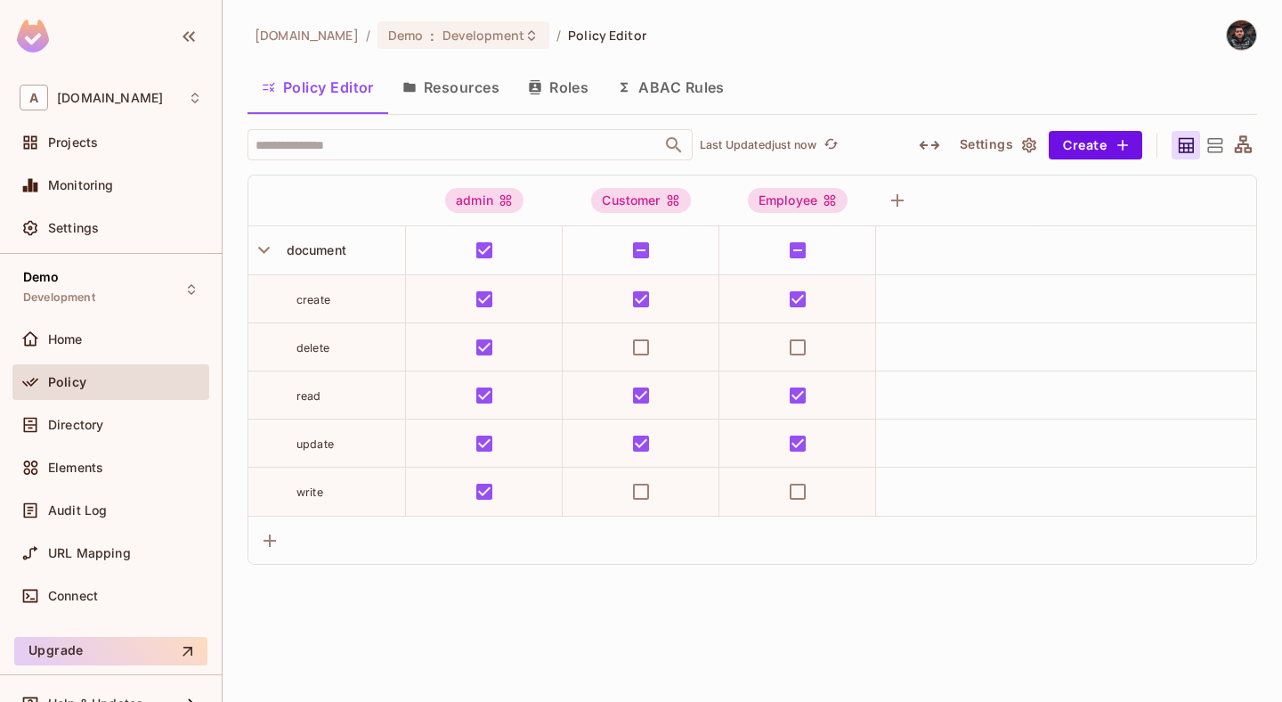
click at [339, 91] on button "Policy Editor" at bounding box center [318, 87] width 141 height 45
click at [106, 427] on div "Directory" at bounding box center [125, 425] width 154 height 14
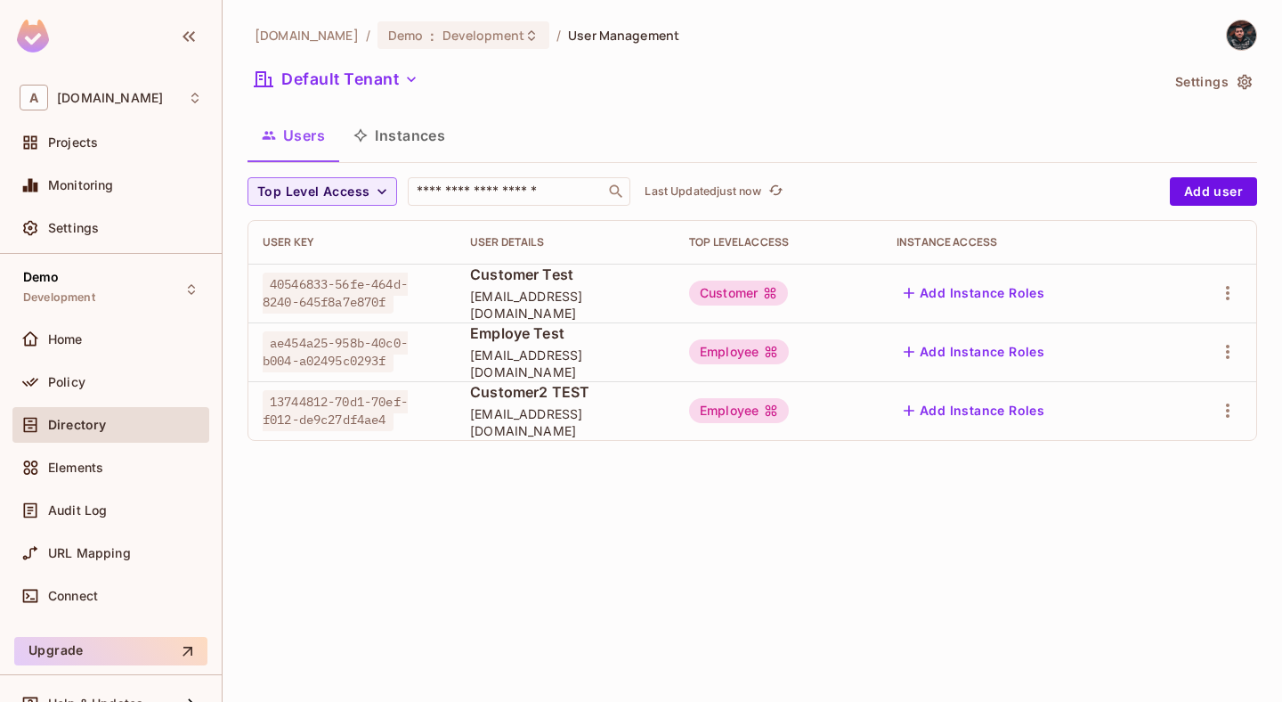
click at [411, 126] on button "Instances" at bounding box center [399, 135] width 120 height 45
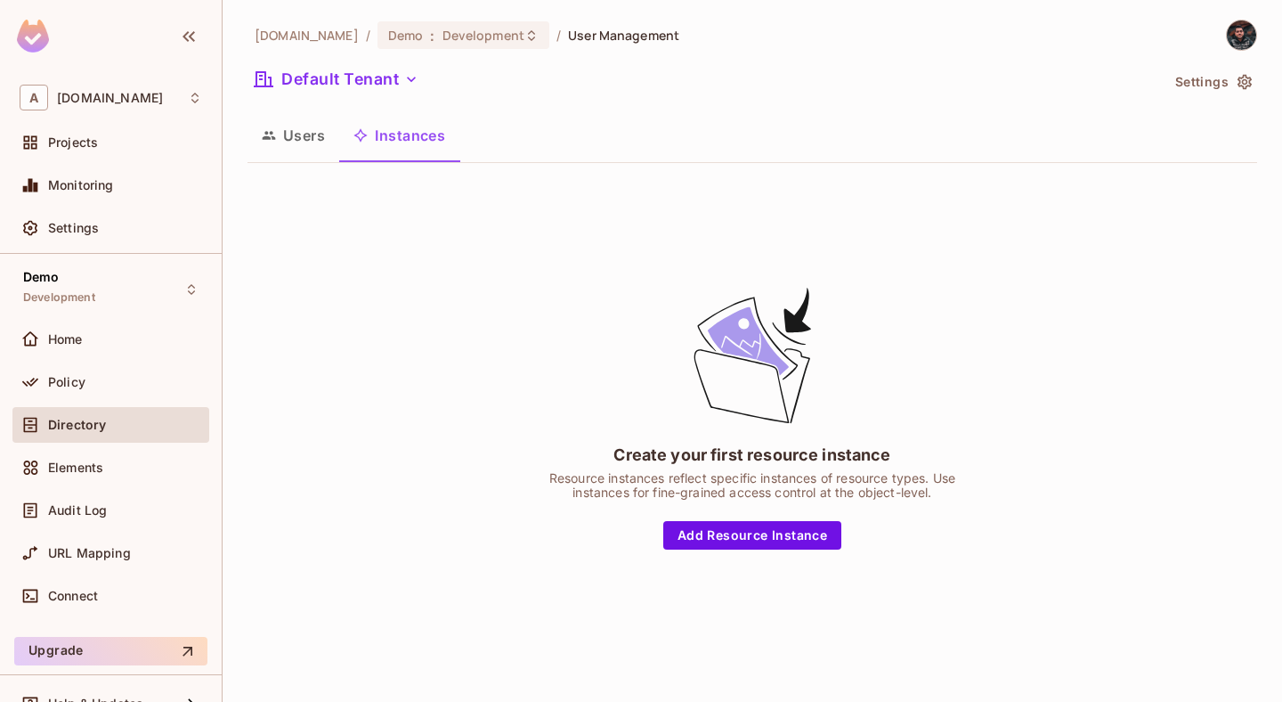
click at [309, 133] on button "Users" at bounding box center [294, 135] width 92 height 45
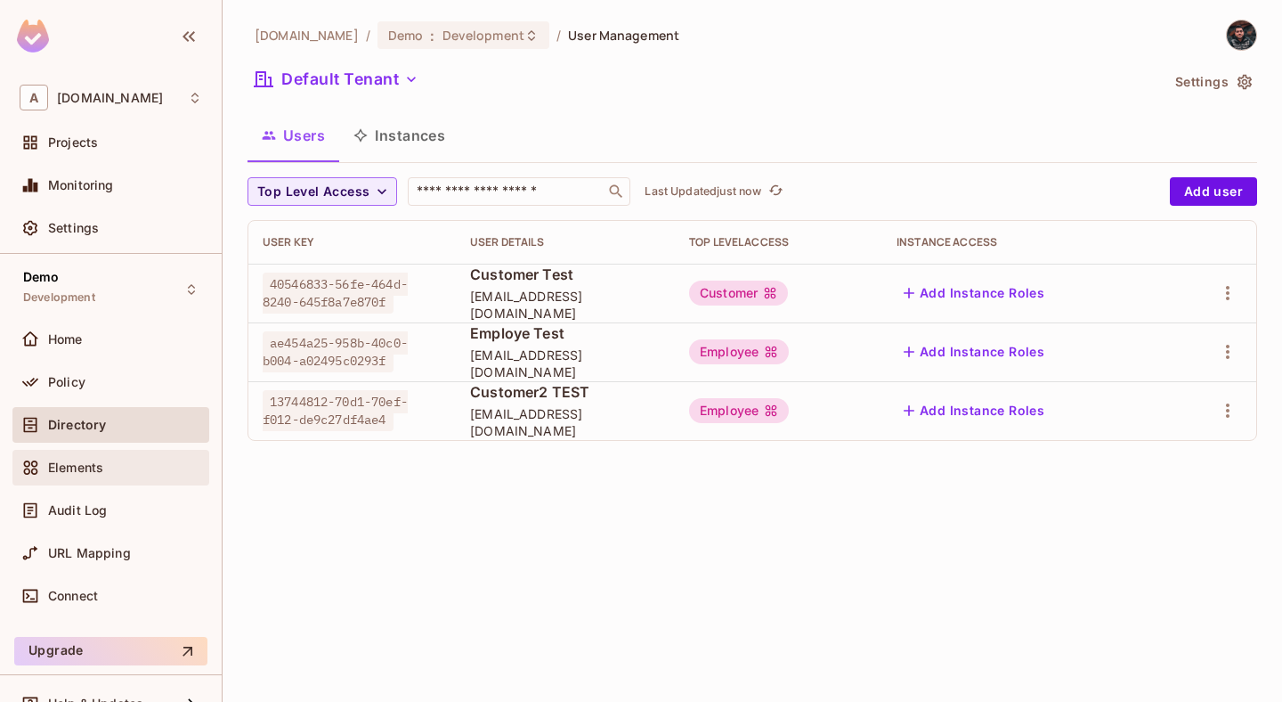
click at [131, 468] on div "Elements" at bounding box center [125, 467] width 154 height 14
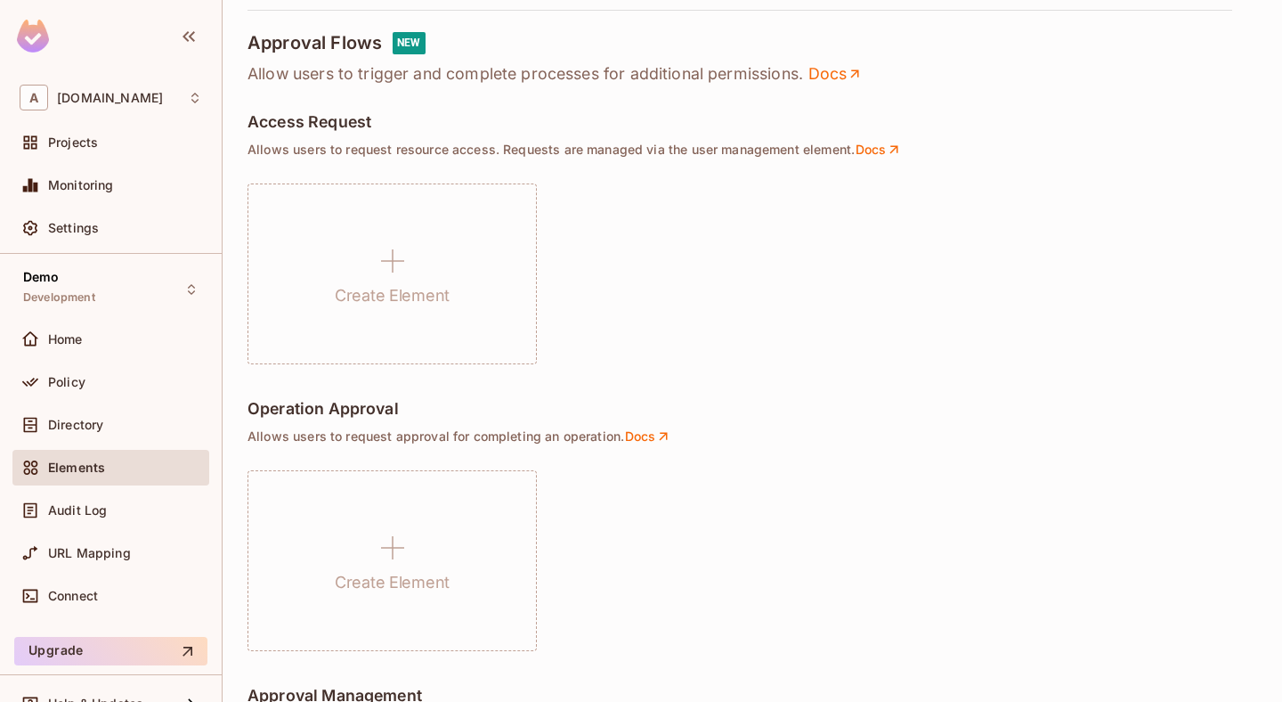
scroll to position [1011, 0]
click at [369, 70] on p "Allow users to trigger and complete processes for additional permissions. Docs" at bounding box center [753, 72] width 1010 height 21
click at [84, 418] on span "Directory" at bounding box center [75, 425] width 55 height 14
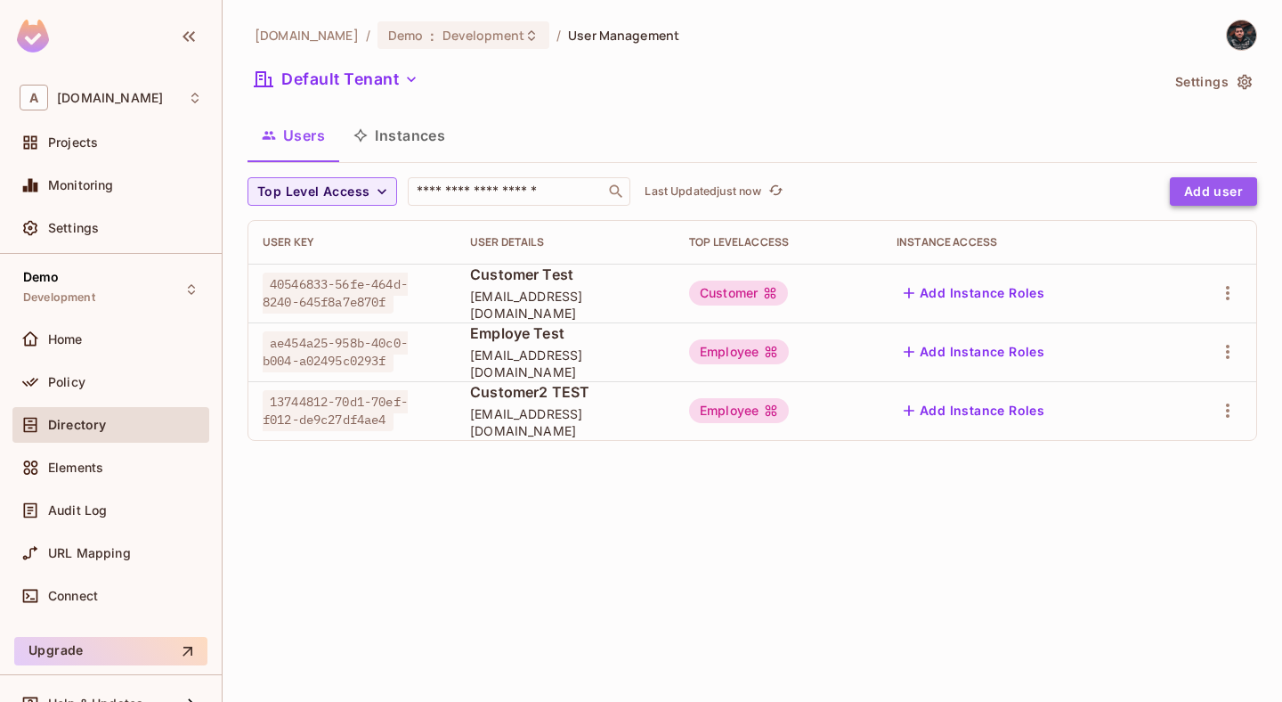
click at [1211, 196] on button "Add user" at bounding box center [1213, 191] width 87 height 28
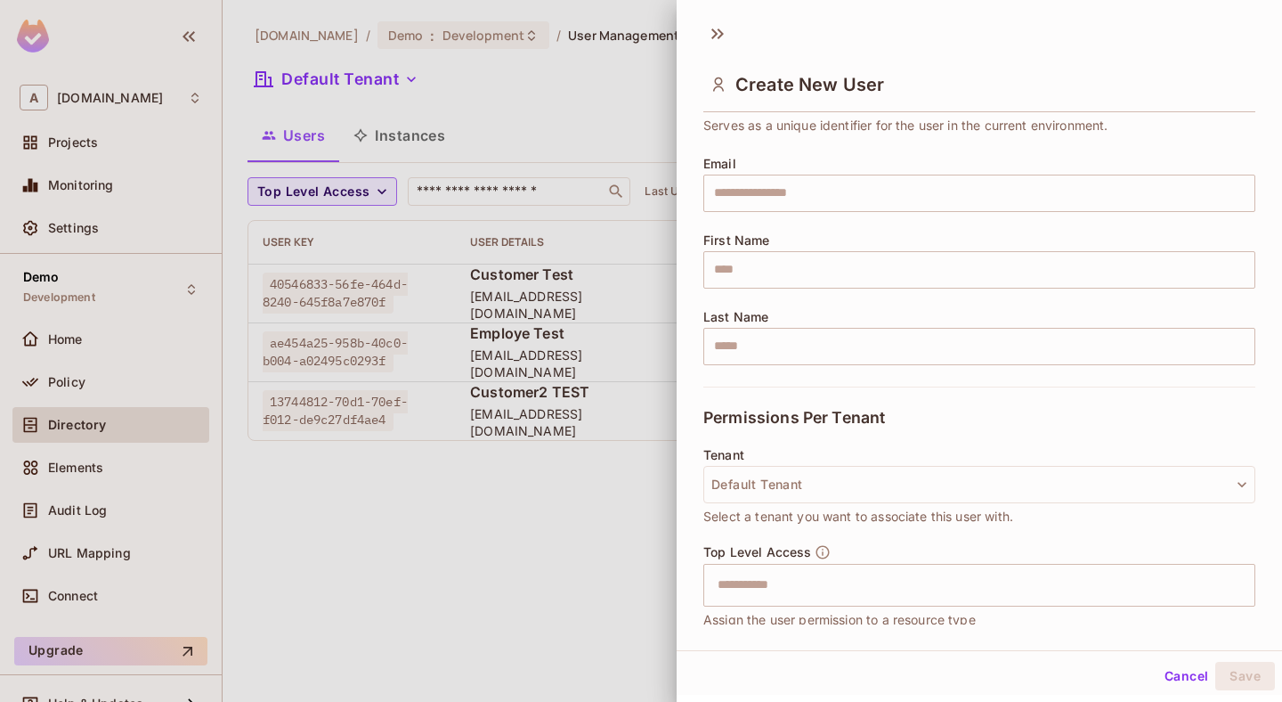
scroll to position [113, 0]
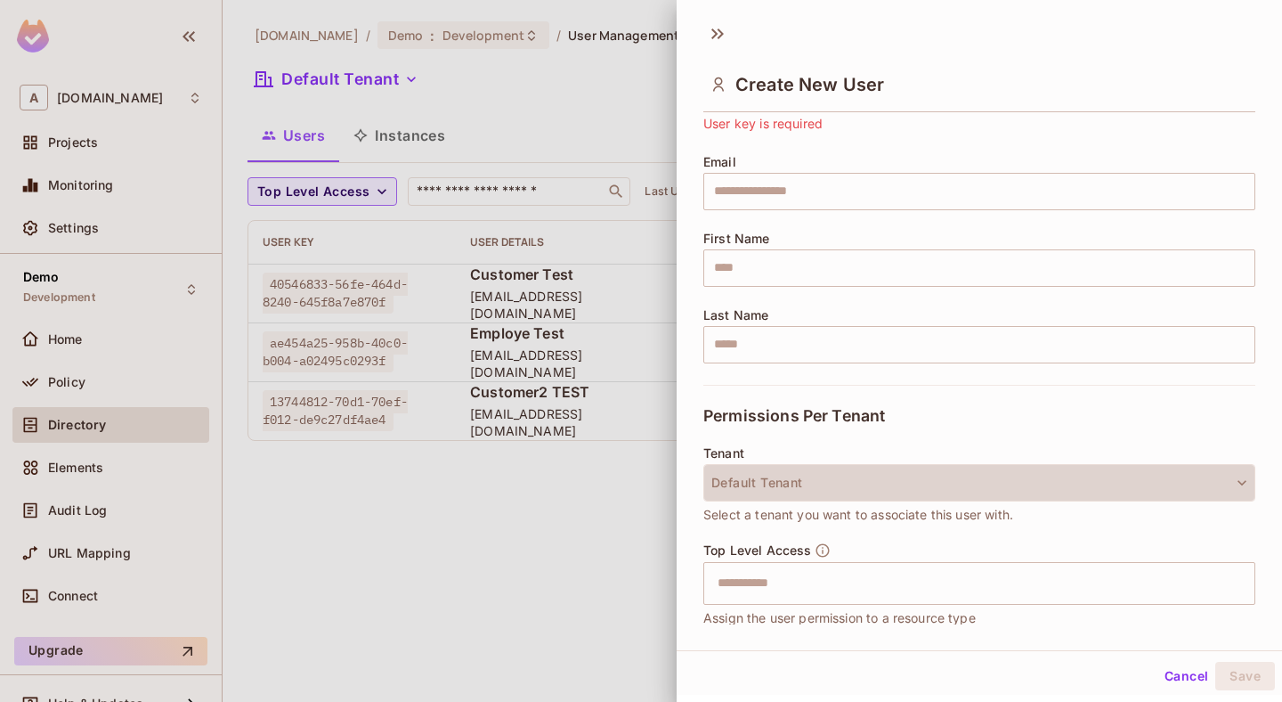
click at [892, 485] on button "Default Tenant" at bounding box center [980, 482] width 552 height 37
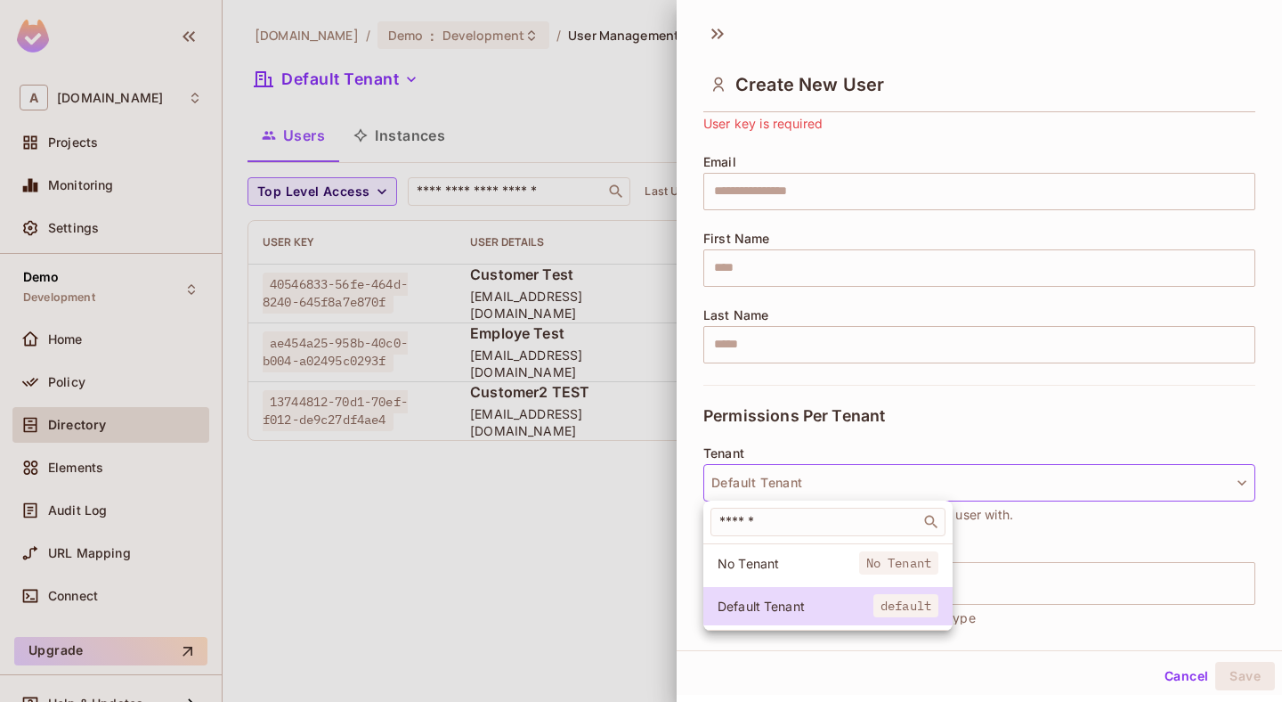
click at [1204, 412] on div at bounding box center [641, 351] width 1282 height 702
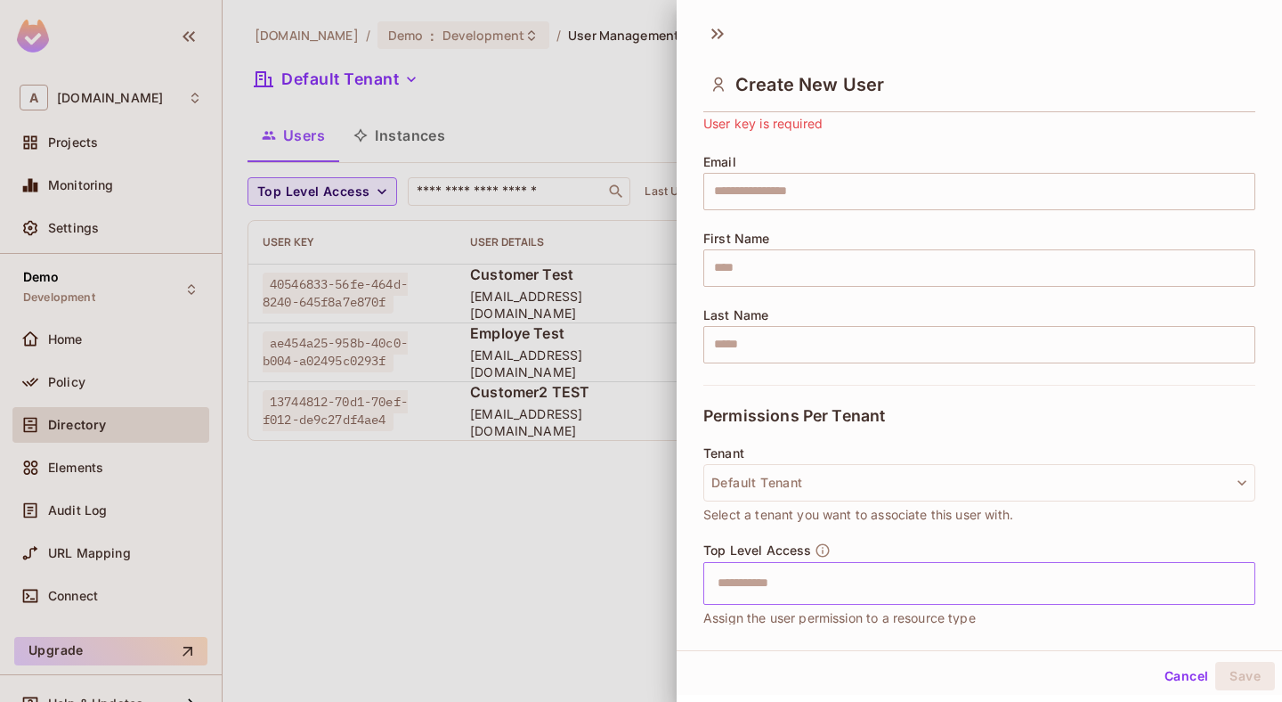
click at [795, 563] on div "​" at bounding box center [980, 583] width 552 height 43
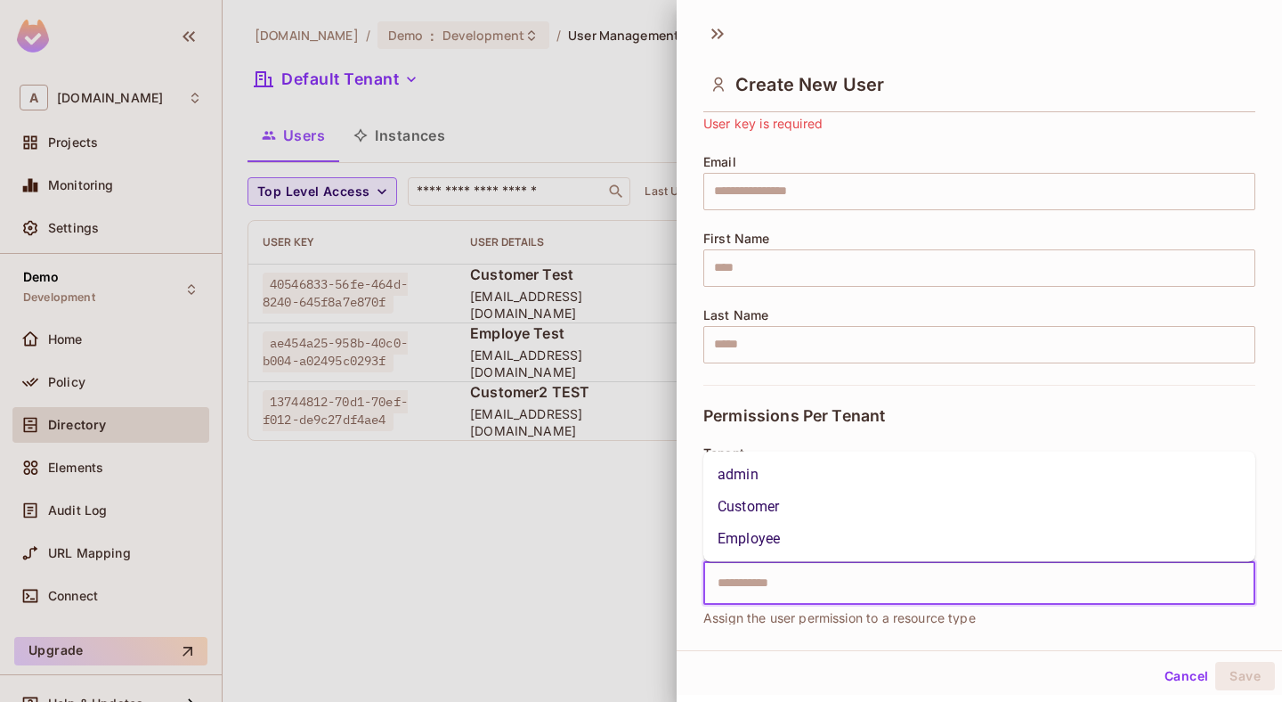
click at [500, 559] on div at bounding box center [641, 351] width 1282 height 702
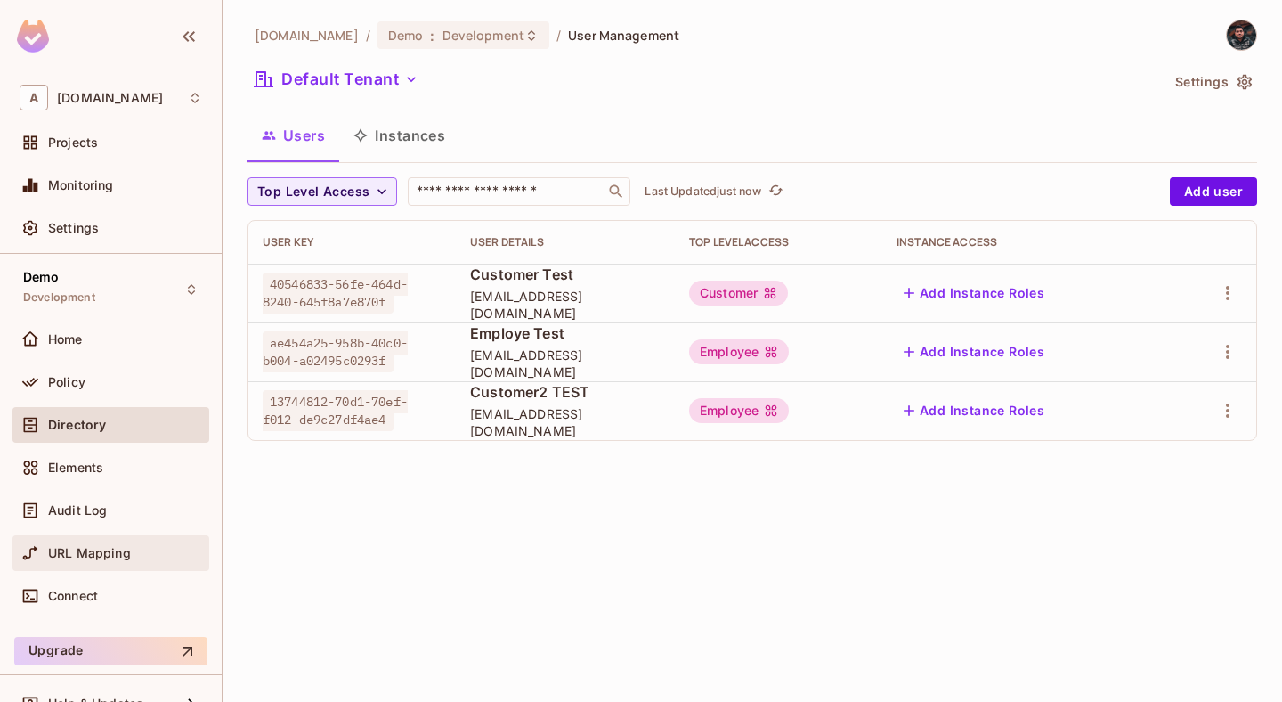
click at [53, 556] on span "URL Mapping" at bounding box center [89, 553] width 83 height 14
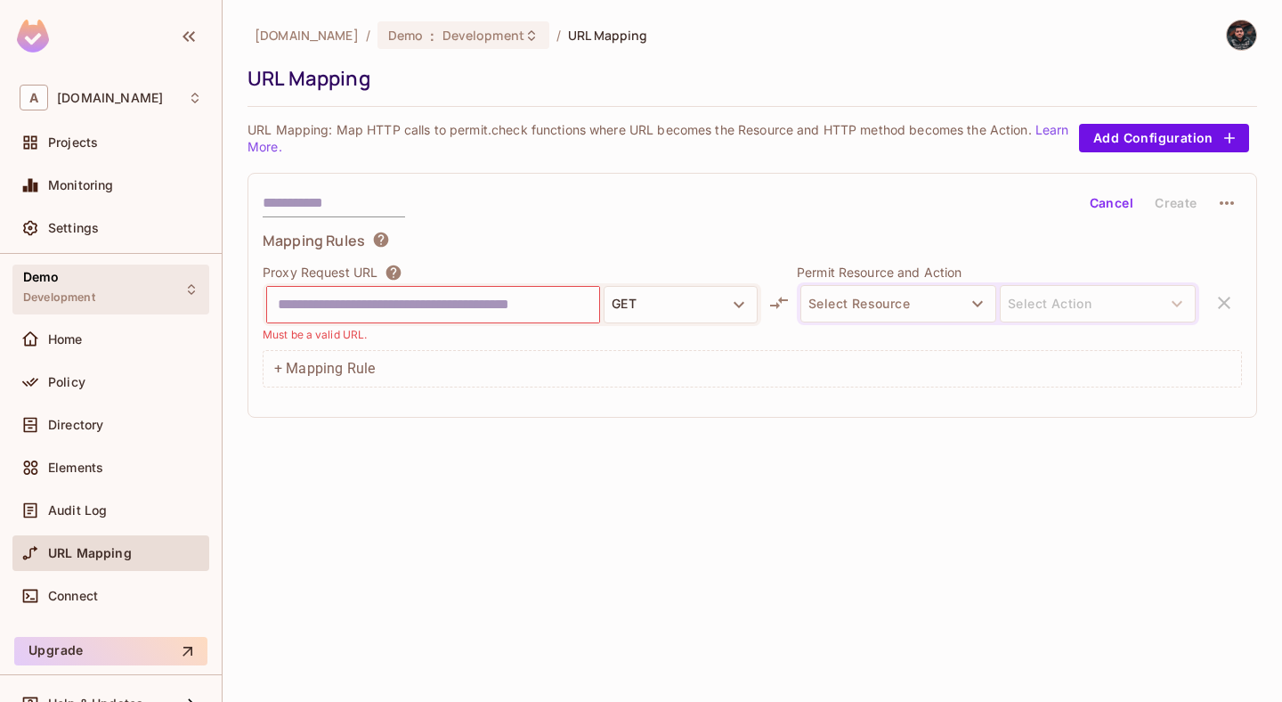
click at [192, 297] on div "Demo Development" at bounding box center [110, 288] width 197 height 49
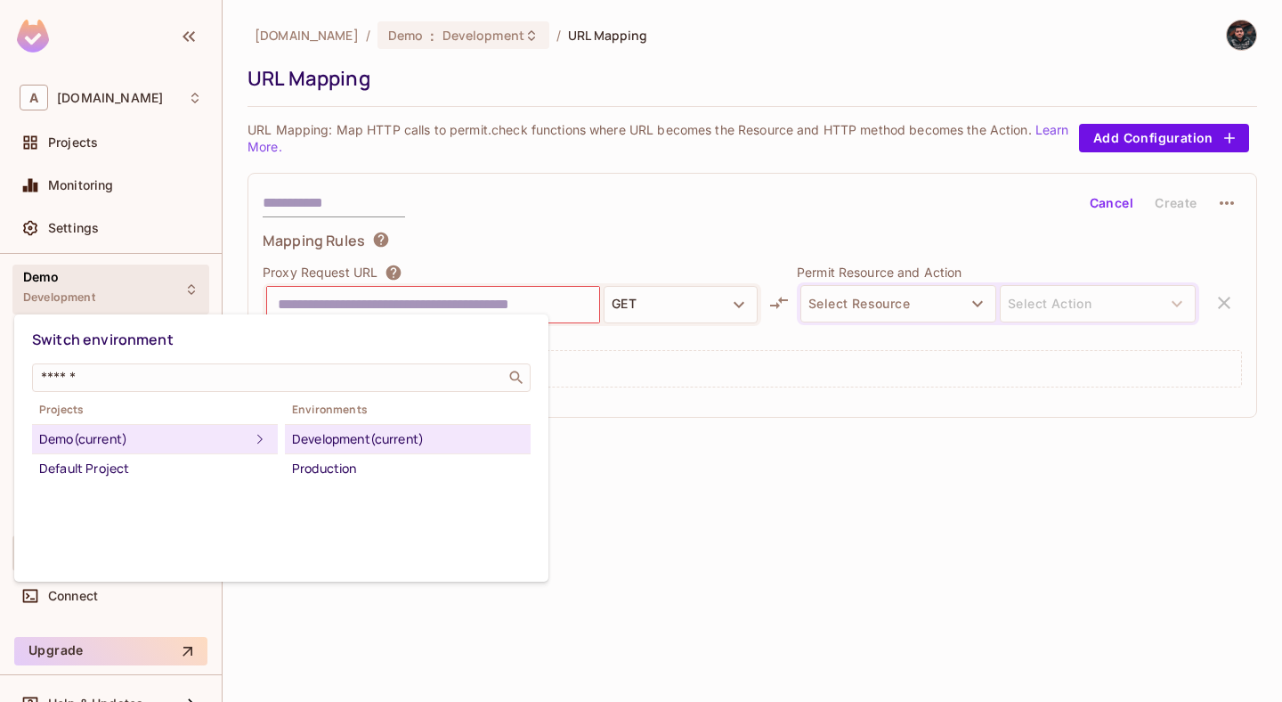
click at [621, 469] on div at bounding box center [641, 351] width 1282 height 702
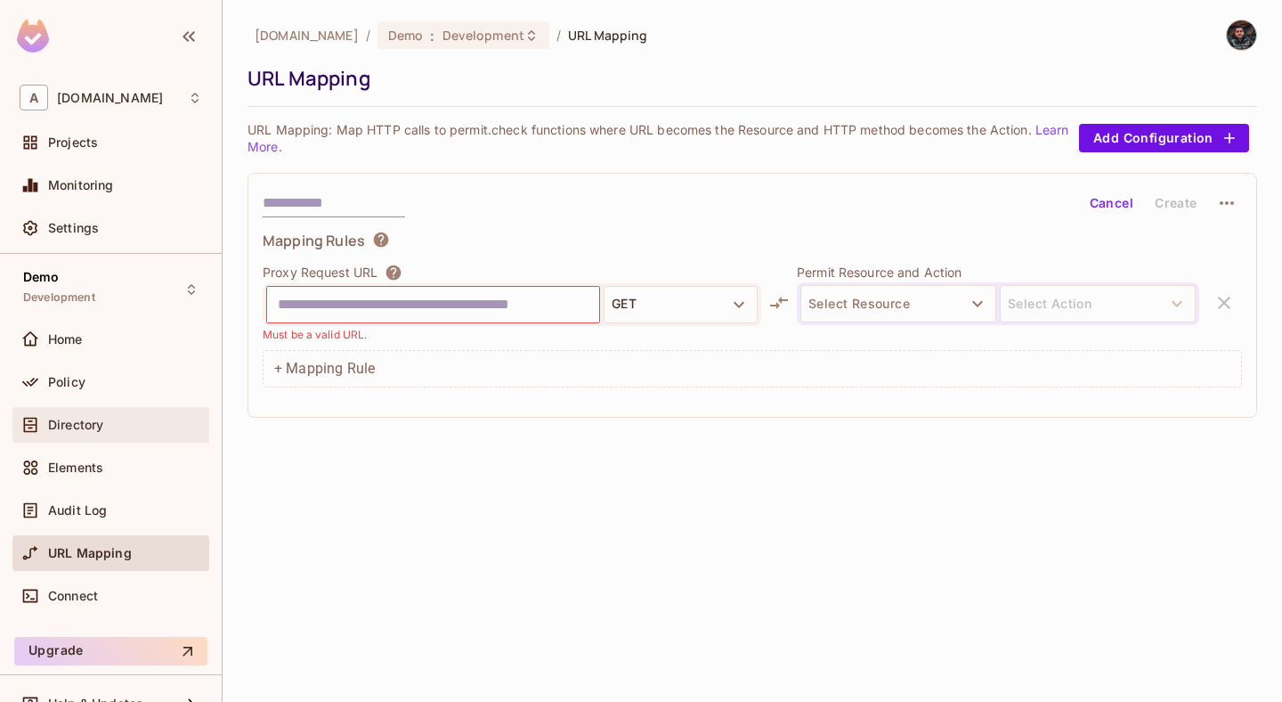
click at [68, 419] on span "Directory" at bounding box center [75, 425] width 55 height 14
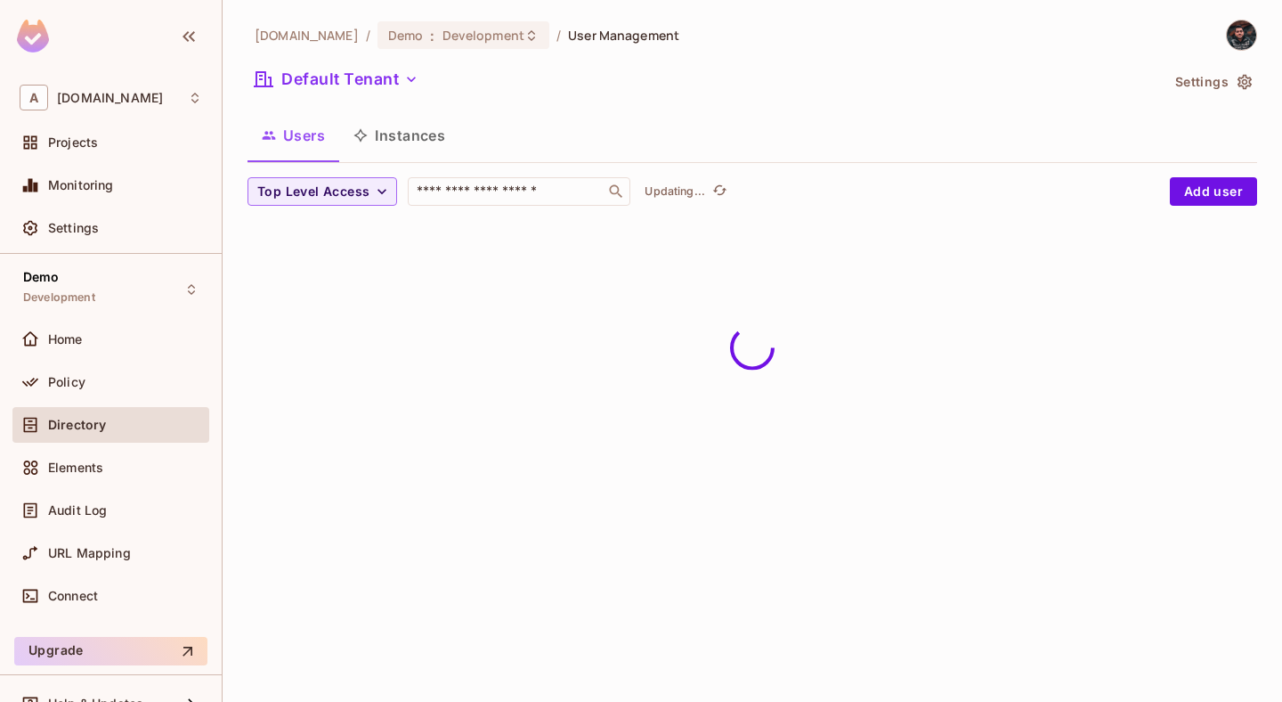
click at [98, 363] on div "Home" at bounding box center [110, 342] width 197 height 43
click at [128, 378] on div "Policy" at bounding box center [125, 382] width 154 height 14
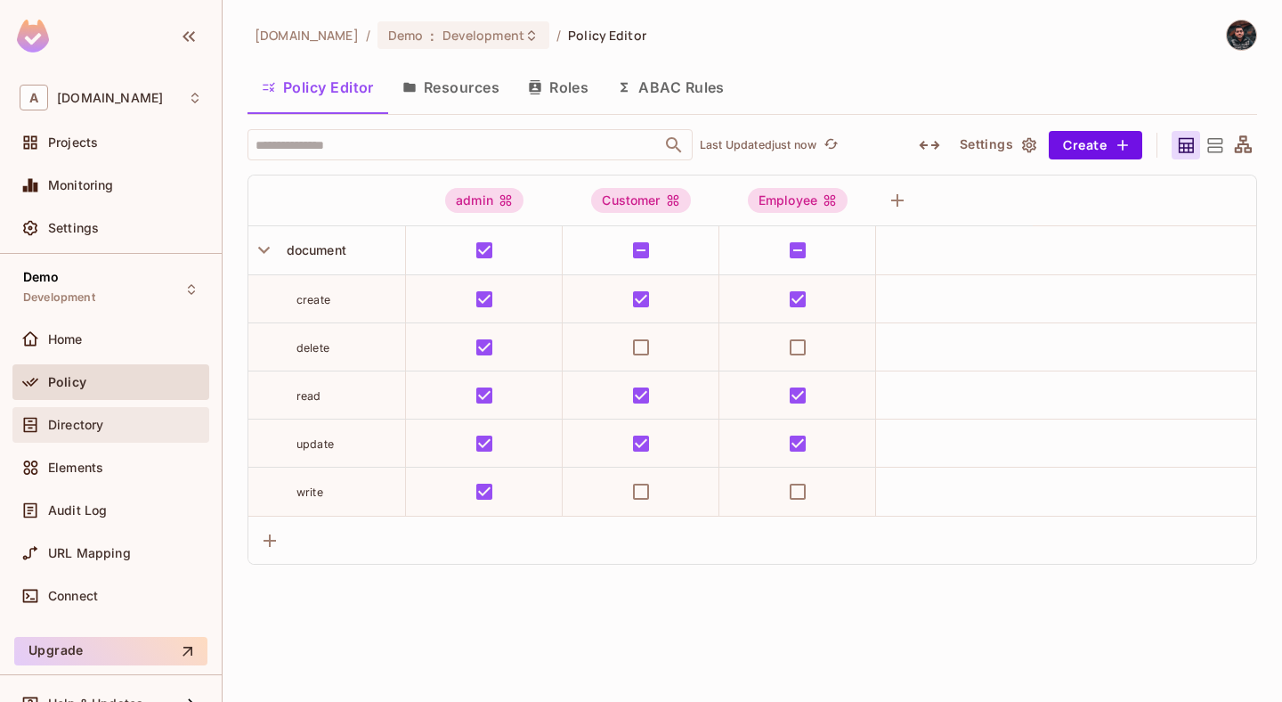
click at [120, 428] on div "Directory" at bounding box center [125, 425] width 154 height 14
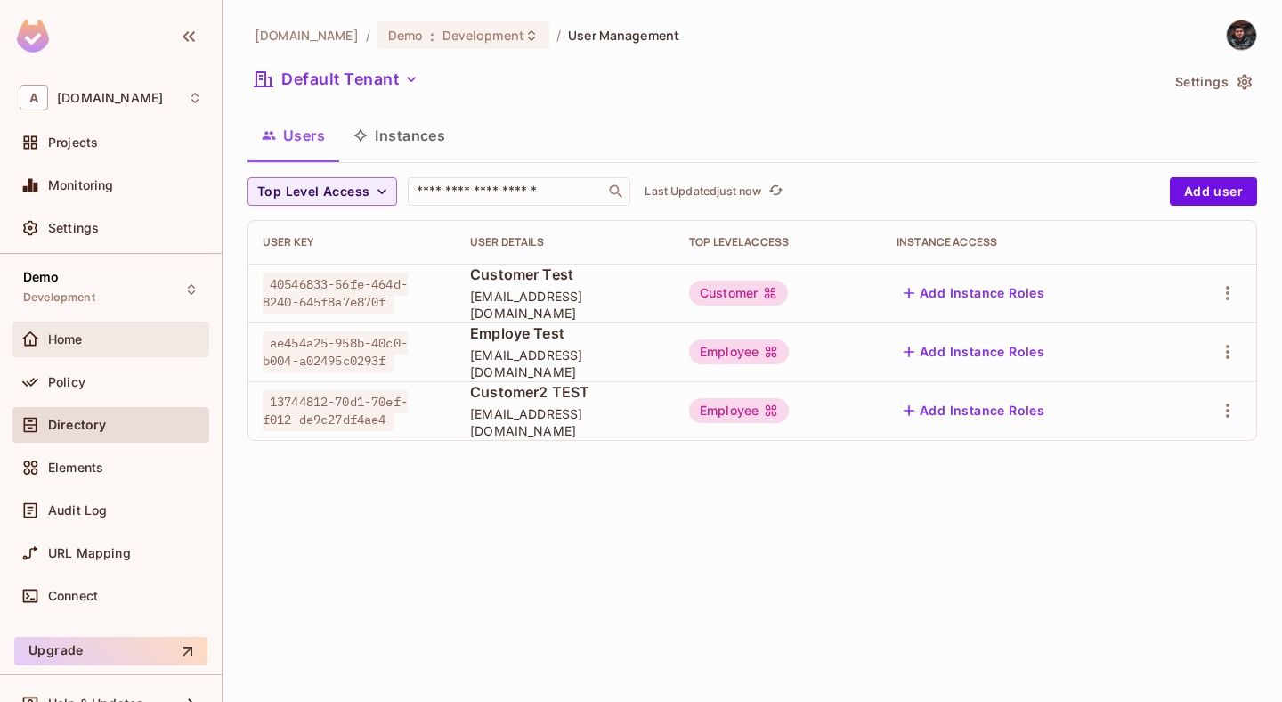
click at [95, 346] on div "Home" at bounding box center [125, 339] width 154 height 14
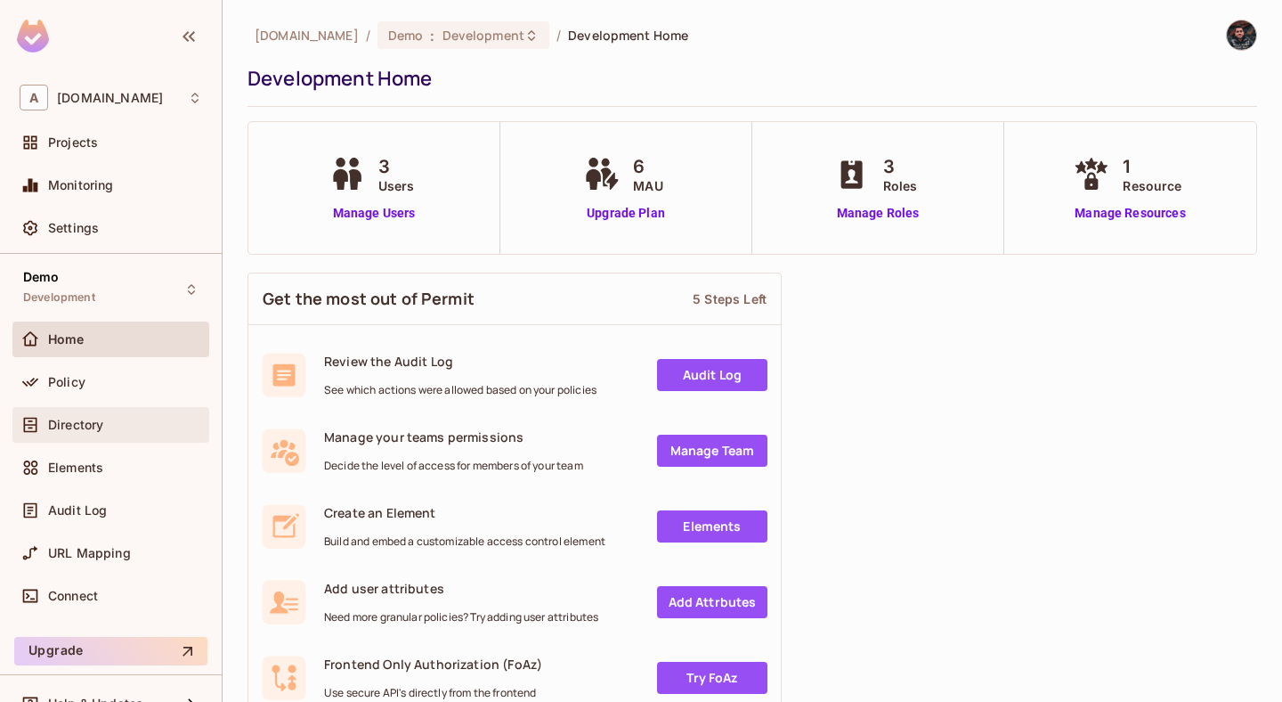
click at [106, 417] on div "Directory" at bounding box center [111, 424] width 183 height 21
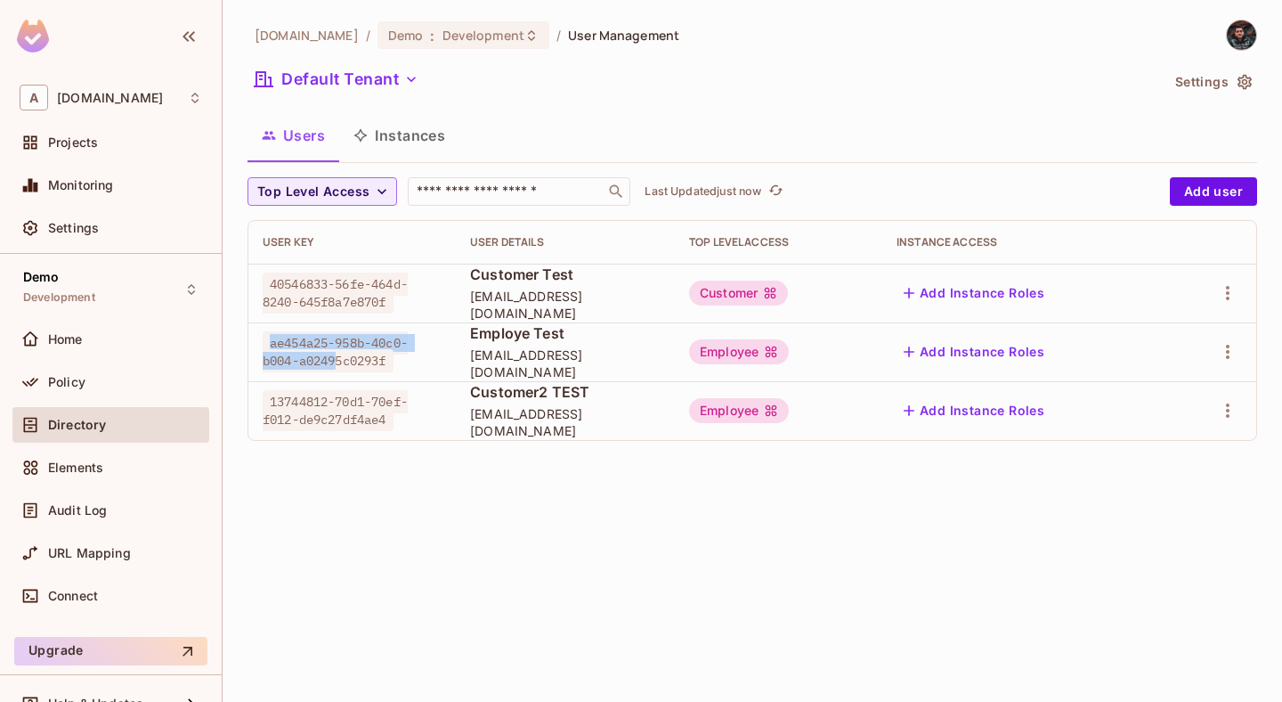
drag, startPoint x: 272, startPoint y: 347, endPoint x: 335, endPoint y: 355, distance: 63.7
click at [335, 355] on span "ae454a25-958b-40c0-b004-a02495c0293f" at bounding box center [335, 351] width 145 height 41
click at [305, 347] on span "ae454a25-958b-40c0-b004-a02495c0293f" at bounding box center [335, 351] width 145 height 41
click at [481, 338] on span "Employe Test" at bounding box center [565, 333] width 191 height 20
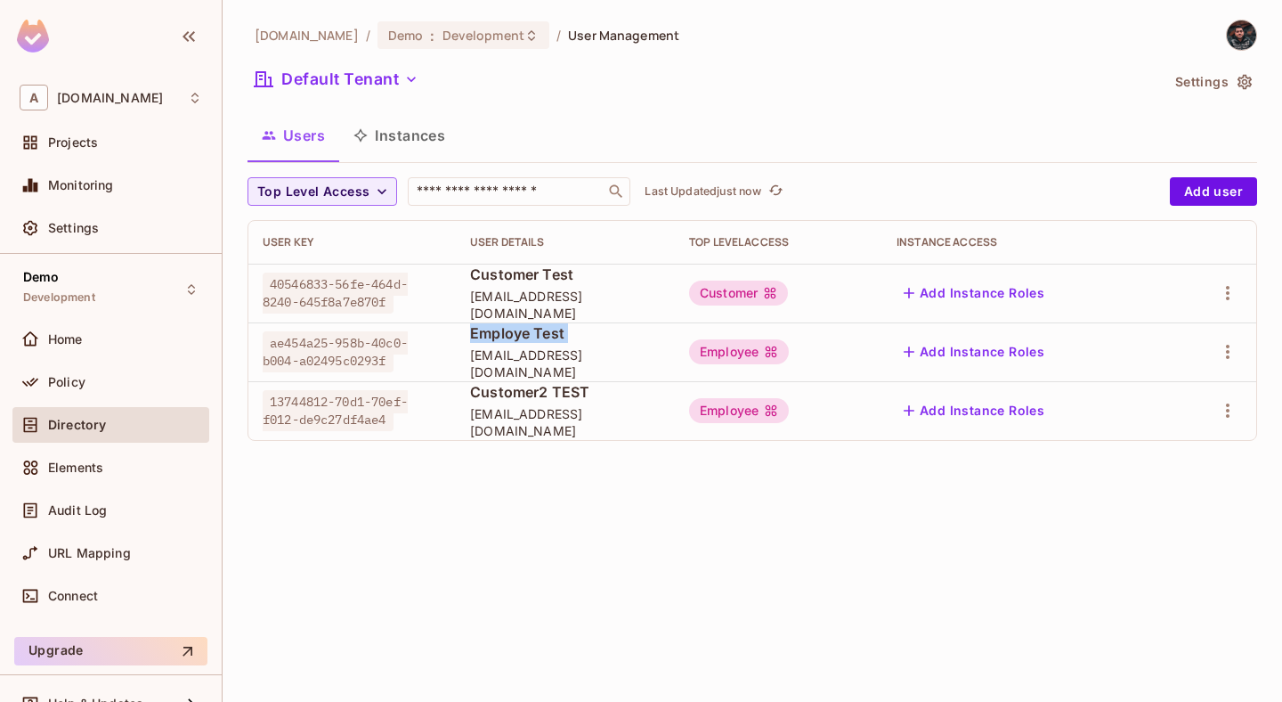
click at [481, 338] on span "Employe Test" at bounding box center [565, 333] width 191 height 20
click at [789, 353] on div "Employee" at bounding box center [739, 351] width 100 height 25
click at [137, 463] on div "Elements" at bounding box center [125, 467] width 154 height 14
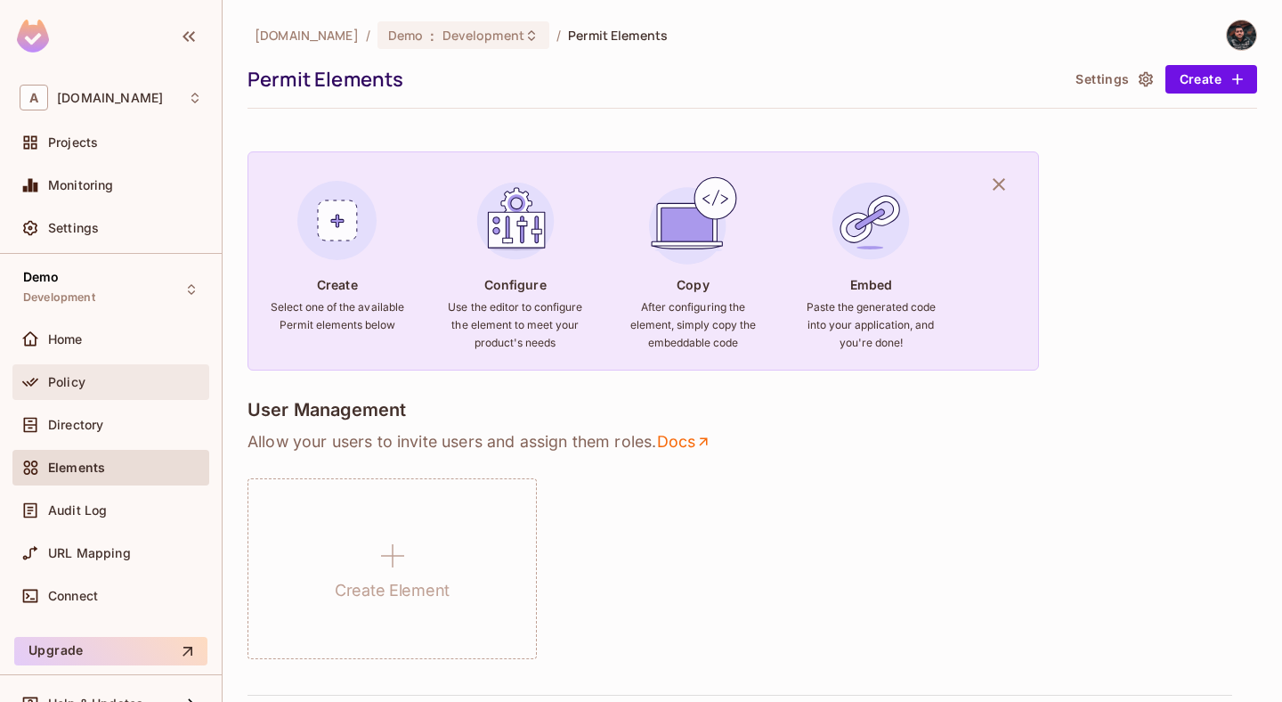
click at [142, 375] on div "Policy" at bounding box center [125, 382] width 154 height 14
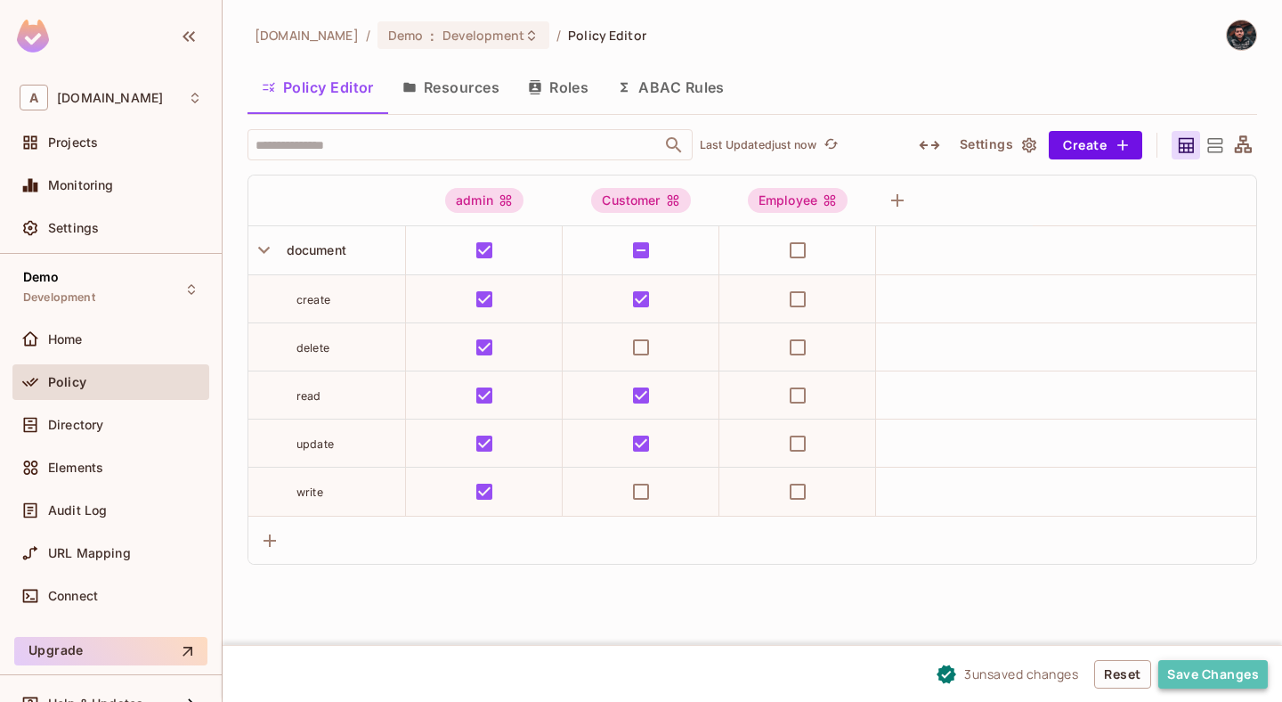
click at [1196, 673] on button "Save Changes" at bounding box center [1214, 674] width 110 height 28
click at [1206, 673] on button "Save Changes" at bounding box center [1214, 674] width 110 height 28
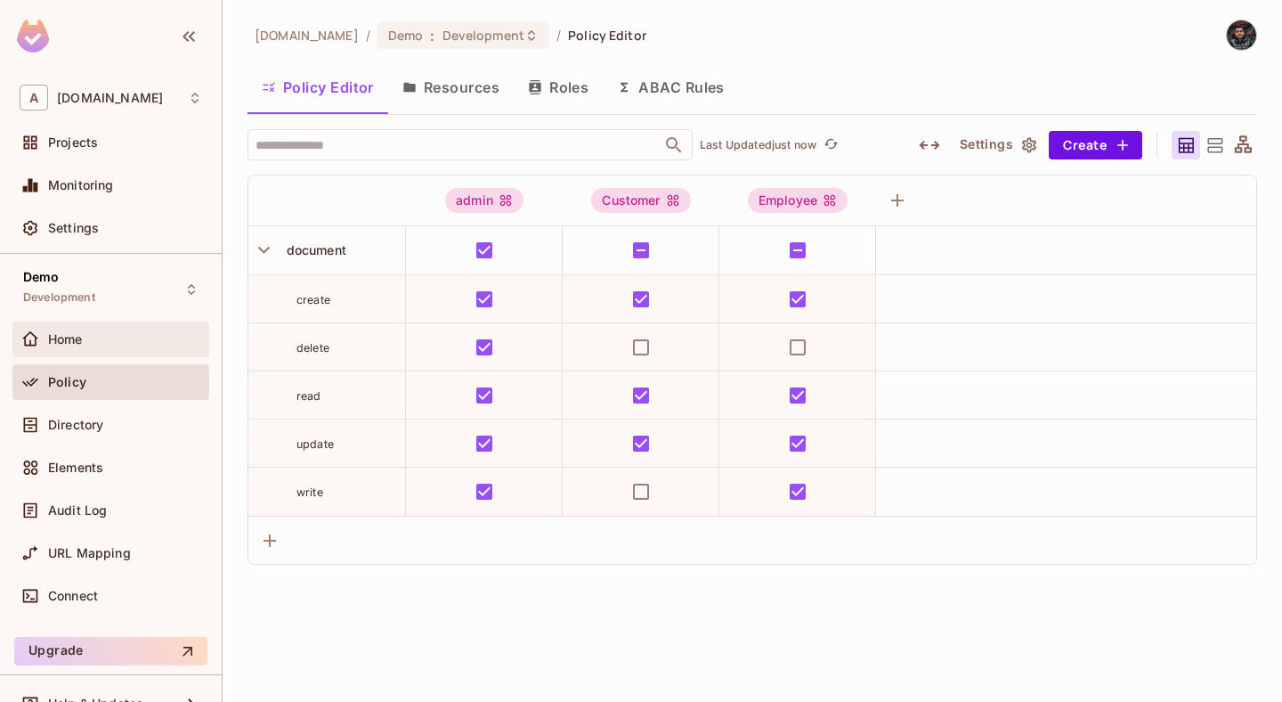
click at [109, 346] on div "Home" at bounding box center [111, 339] width 183 height 21
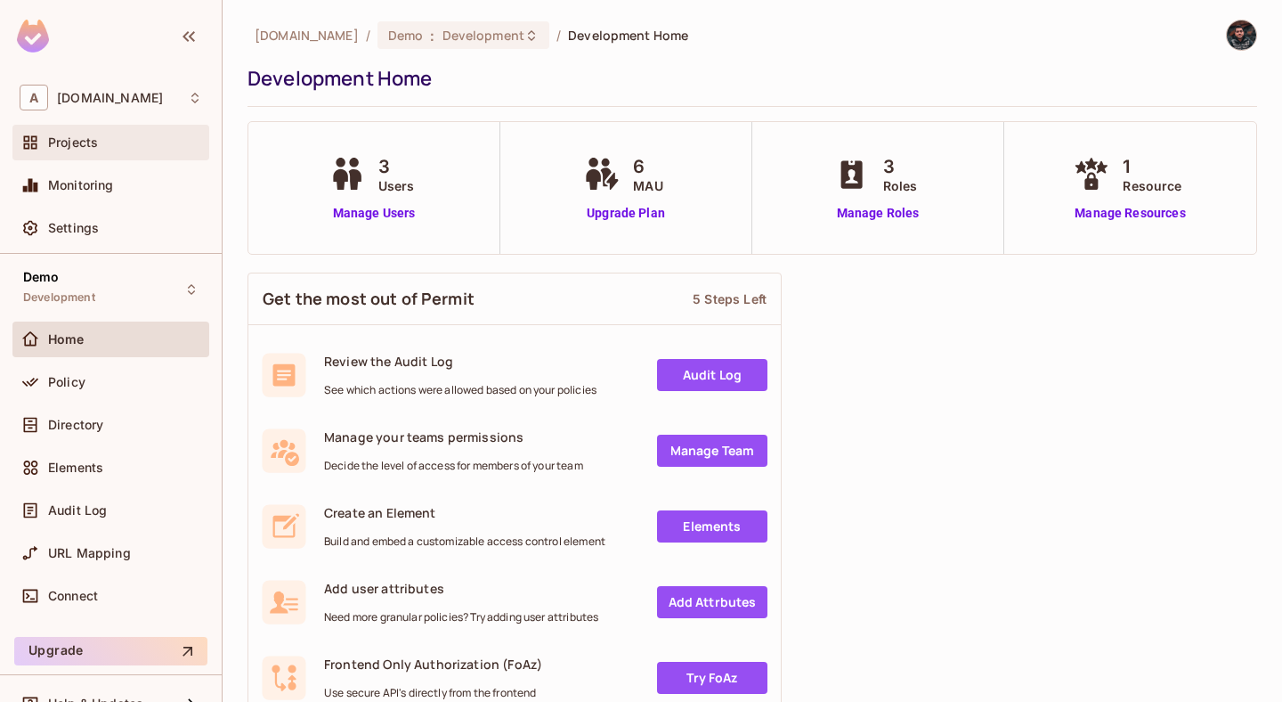
click at [102, 152] on div "Projects" at bounding box center [111, 142] width 183 height 21
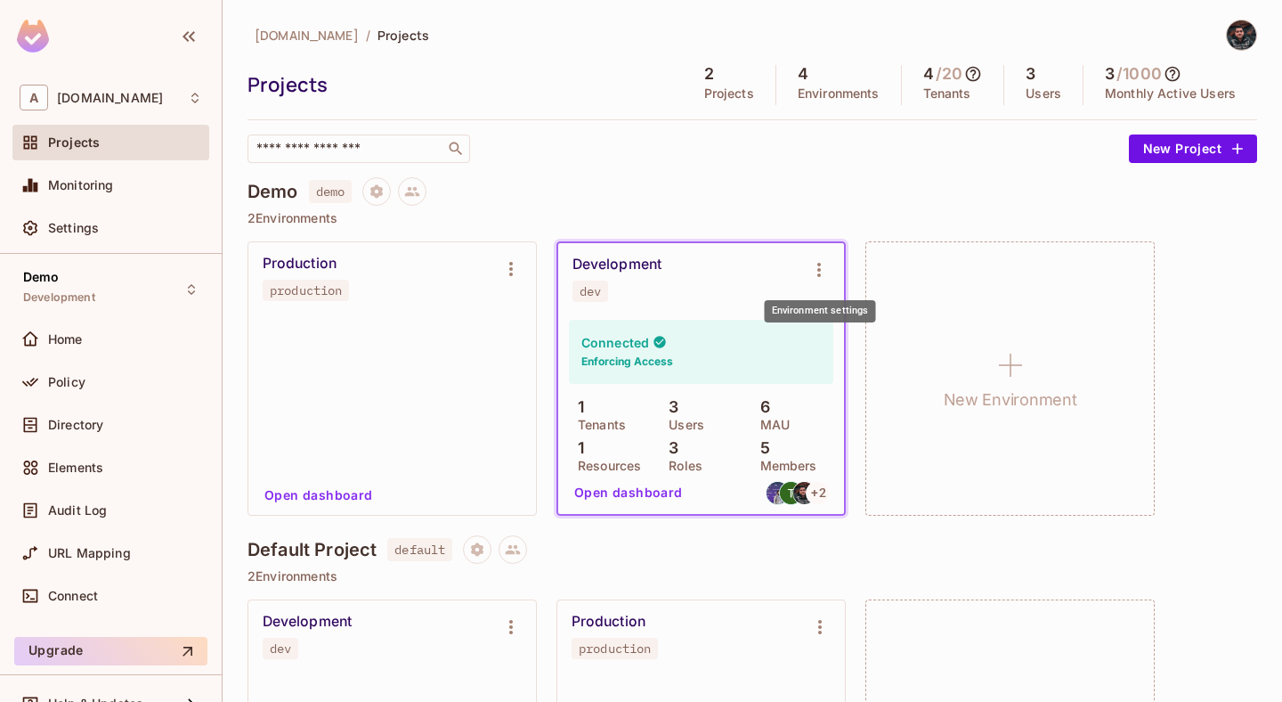
click at [837, 256] on div "Development dev" at bounding box center [701, 278] width 286 height 71
click at [832, 259] on button "Environment settings" at bounding box center [819, 270] width 36 height 36
